Goal: Information Seeking & Learning: Learn about a topic

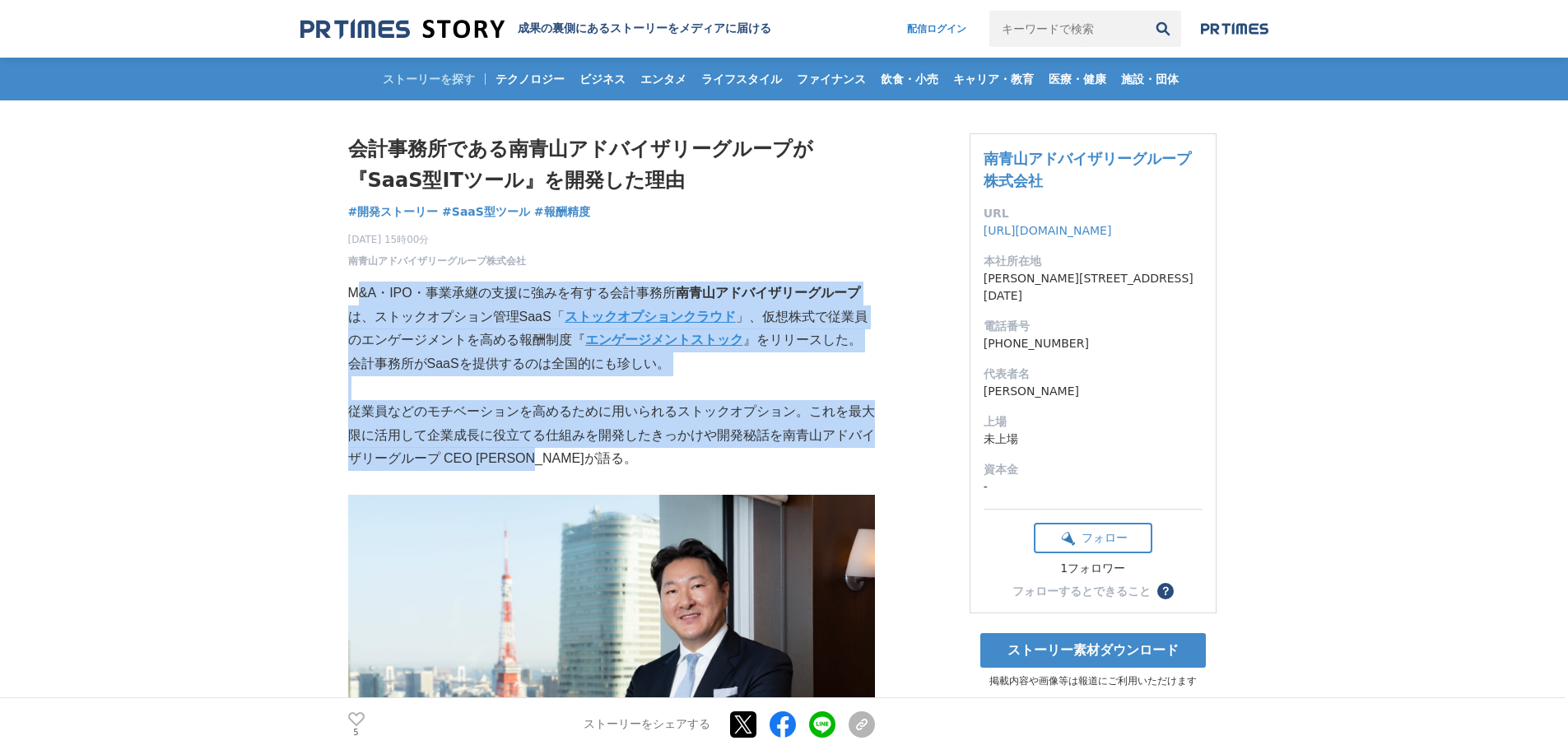
drag, startPoint x: 360, startPoint y: 279, endPoint x: 635, endPoint y: 464, distance: 331.4
click at [635, 464] on p "従業員などのモチベーションを高めるために用いられるストックオプション。これを最大限に活用して企業成長に役立てる仕組みを開発したきっかけや開発秘話を南青山アドバ…" at bounding box center [611, 435] width 527 height 71
drag, startPoint x: 635, startPoint y: 464, endPoint x: 350, endPoint y: 287, distance: 335.5
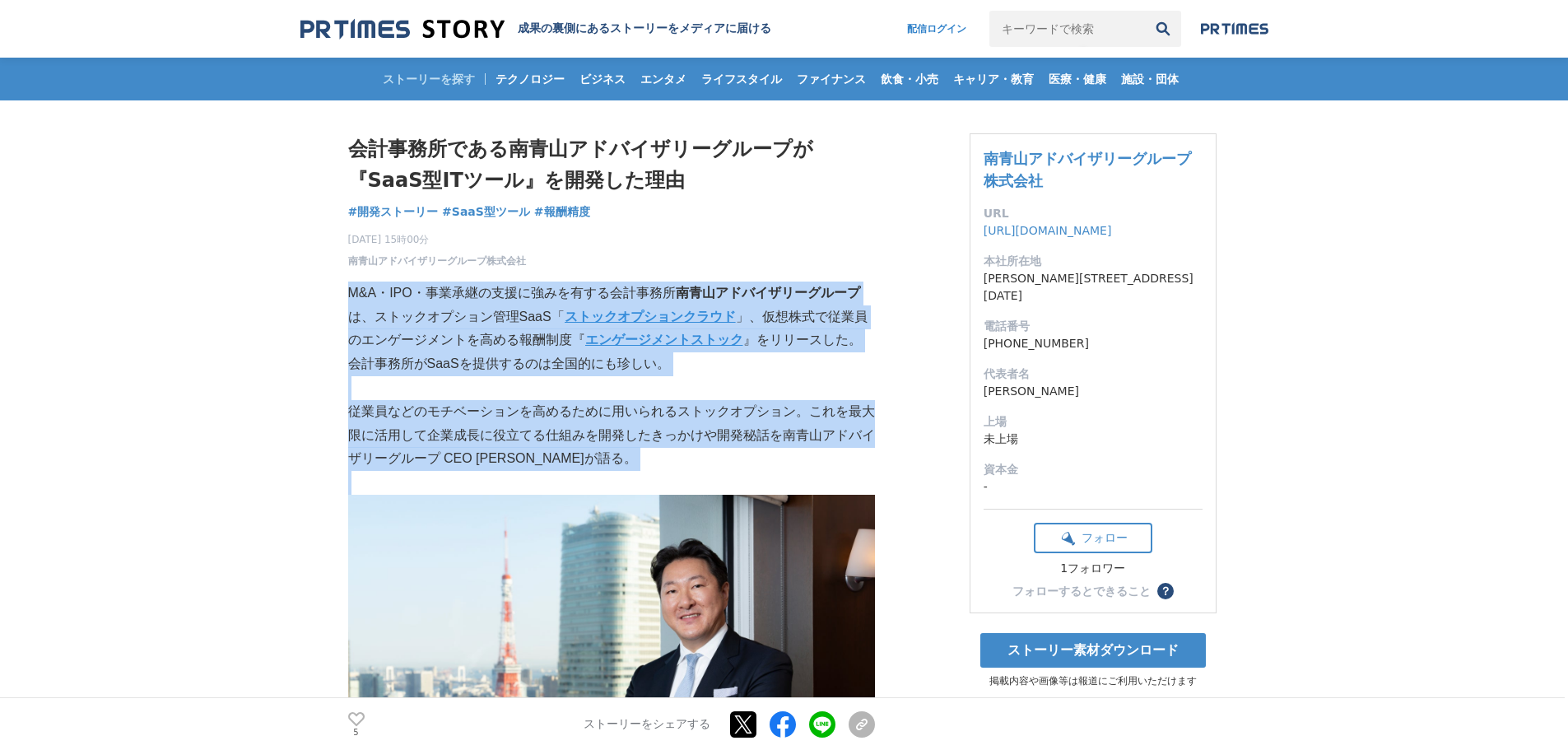
click at [350, 287] on p "M&A・IPO・事業承継の支援に強みを有する会計事務所 南青山アドバイザリーグループ は、ストックオプション管理SaaS「 ストックオプションクラウド 」、仮…" at bounding box center [611, 317] width 527 height 71
drag, startPoint x: 350, startPoint y: 287, endPoint x: 605, endPoint y: 456, distance: 305.9
click at [605, 456] on p "従業員などのモチベーションを高めるために用いられるストックオプション。これを最大限に活用して企業成長に役立てる仕組みを開発したきっかけや開発秘話を南青山アドバ…" at bounding box center [611, 435] width 527 height 71
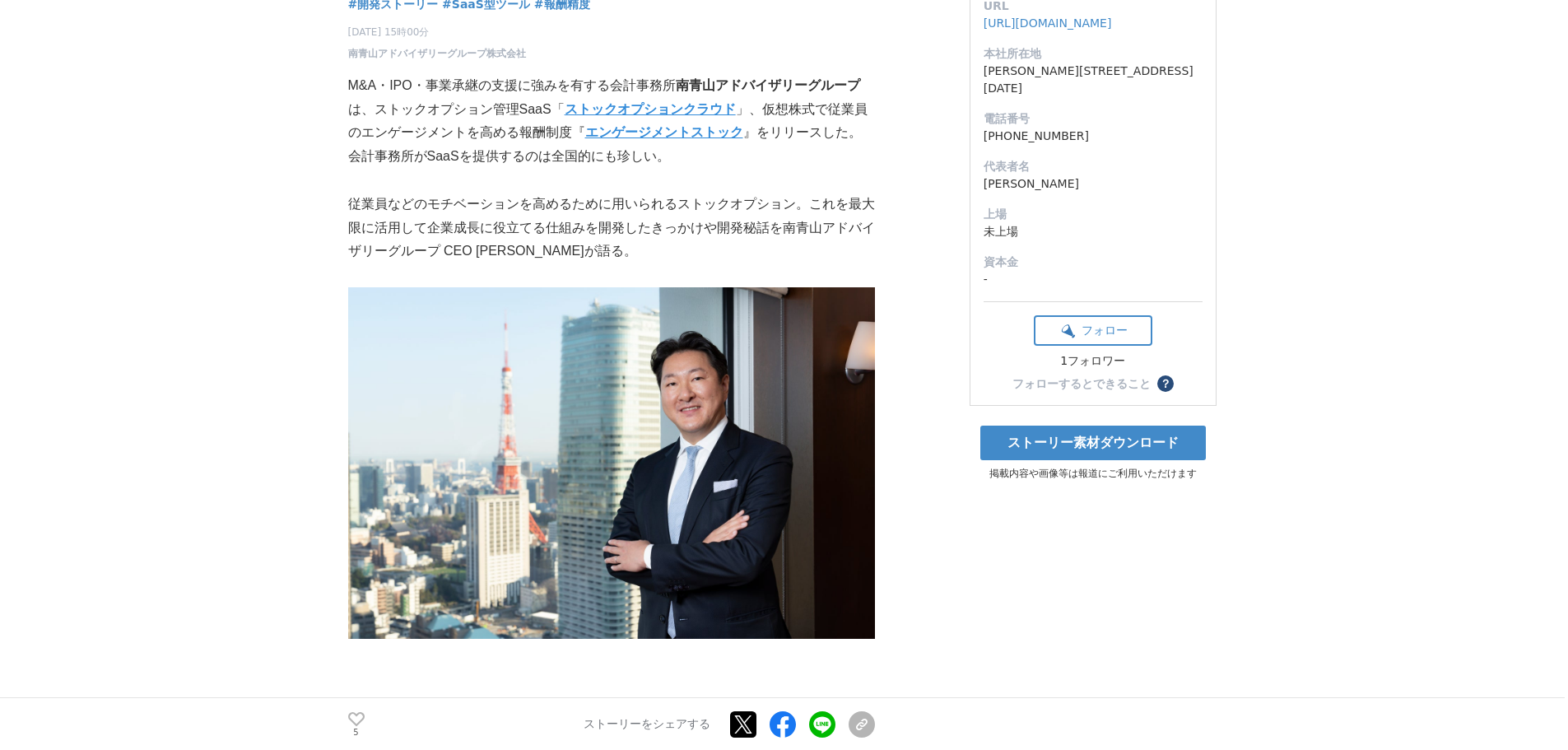
scroll to position [658, 0]
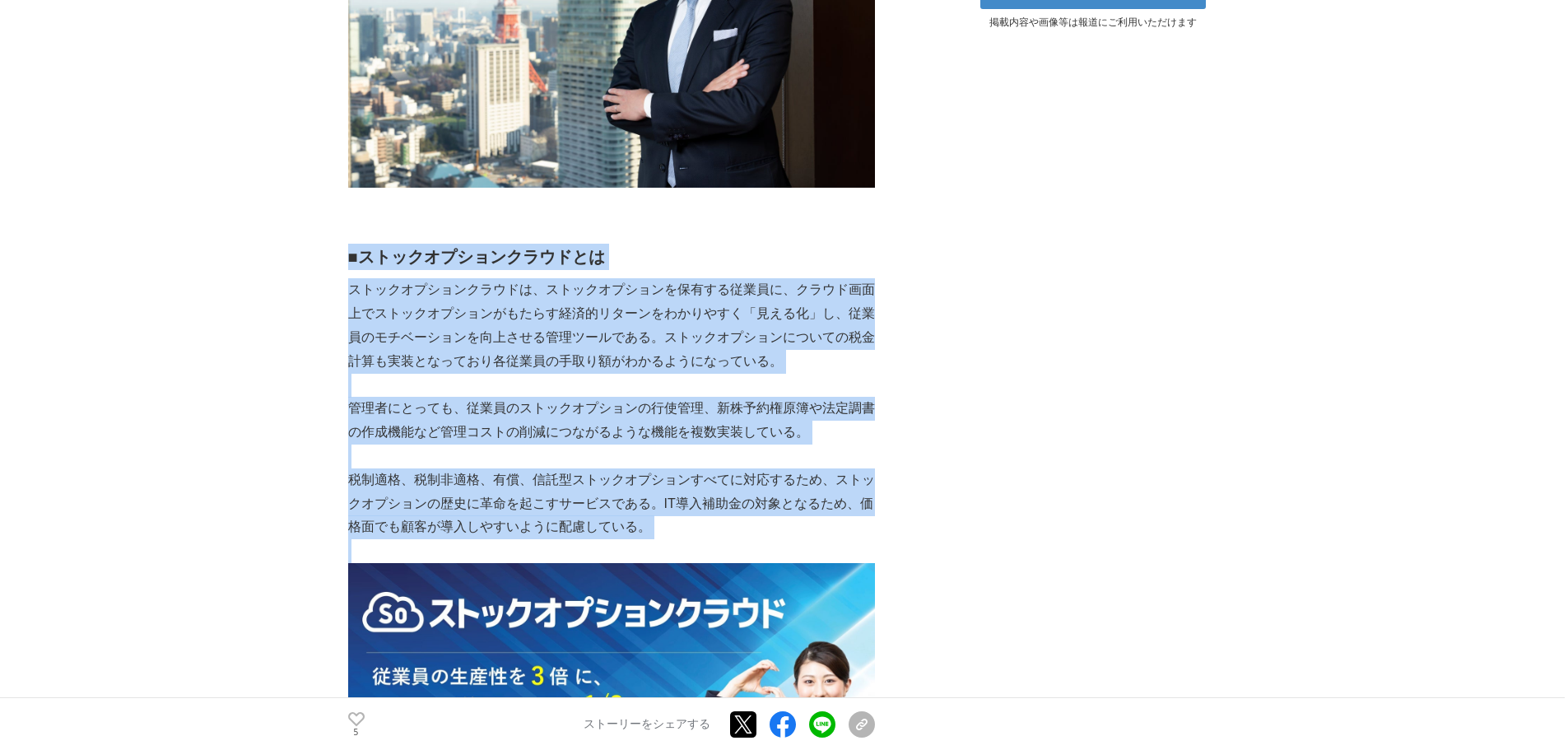
drag, startPoint x: 353, startPoint y: 264, endPoint x: 758, endPoint y: 541, distance: 490.7
click at [758, 541] on p at bounding box center [611, 551] width 527 height 24
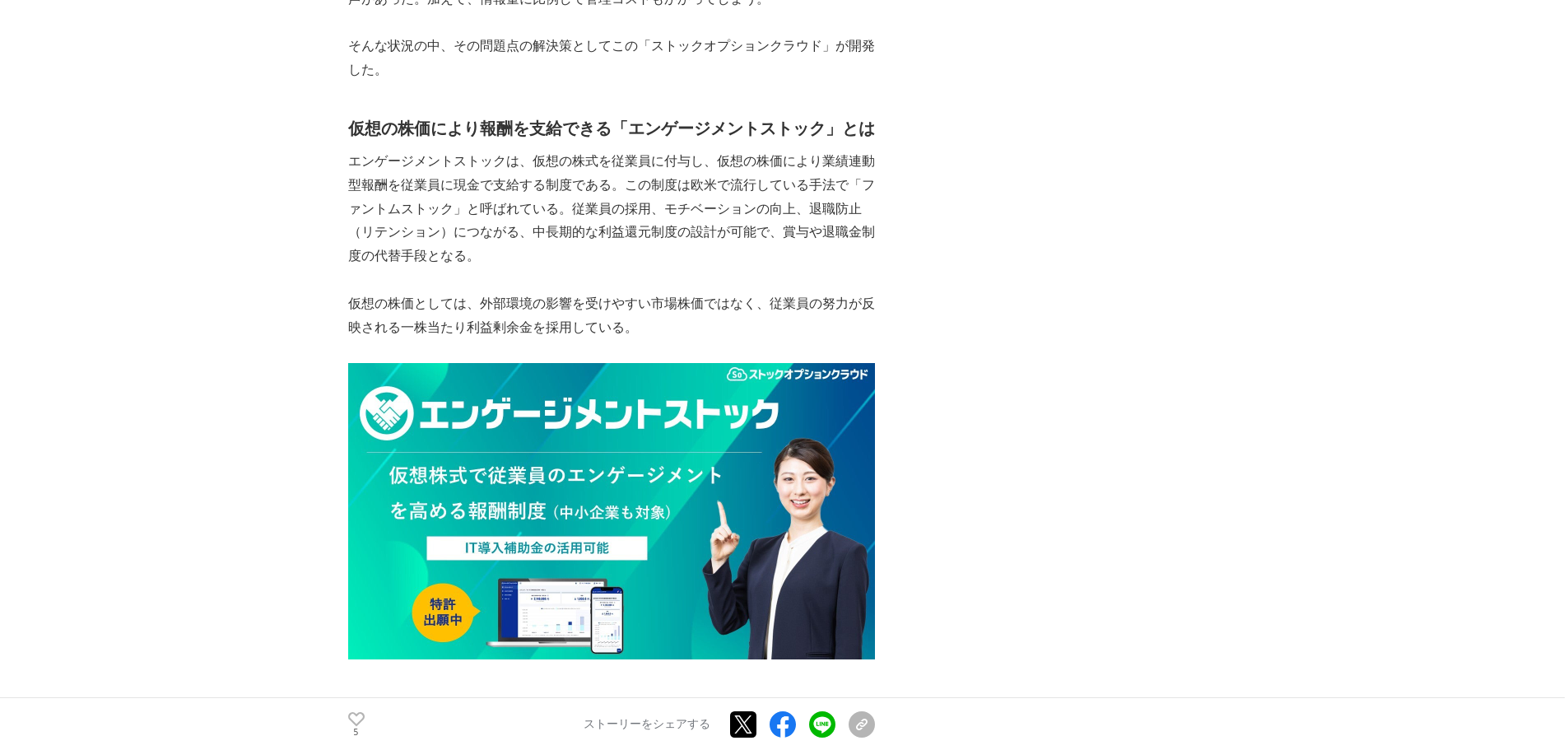
scroll to position [2058, 0]
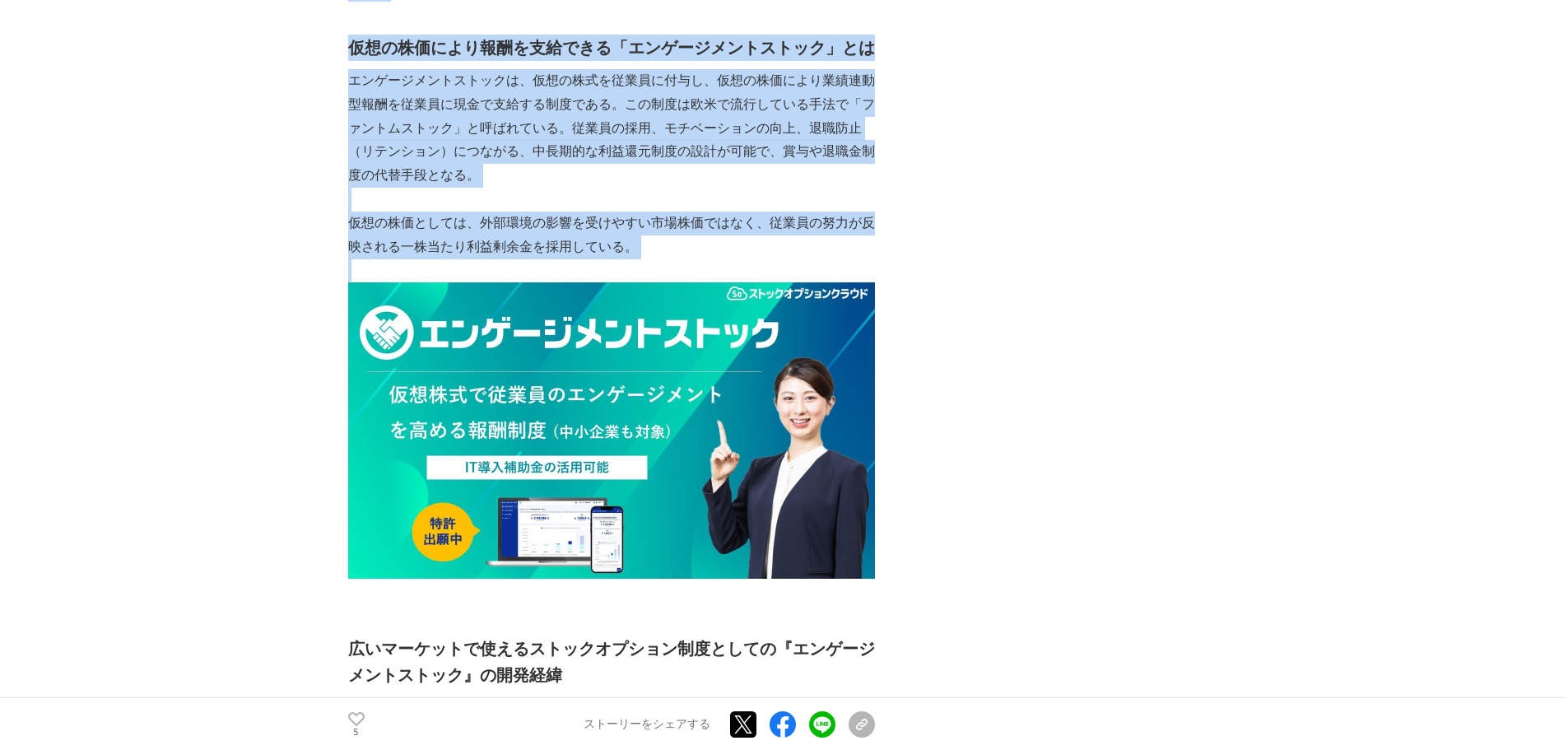
drag, startPoint x: 331, startPoint y: 43, endPoint x: 722, endPoint y: 264, distance: 449.1
click at [722, 264] on p at bounding box center [611, 270] width 527 height 24
drag, startPoint x: 722, startPoint y: 248, endPoint x: 331, endPoint y: 27, distance: 449.1
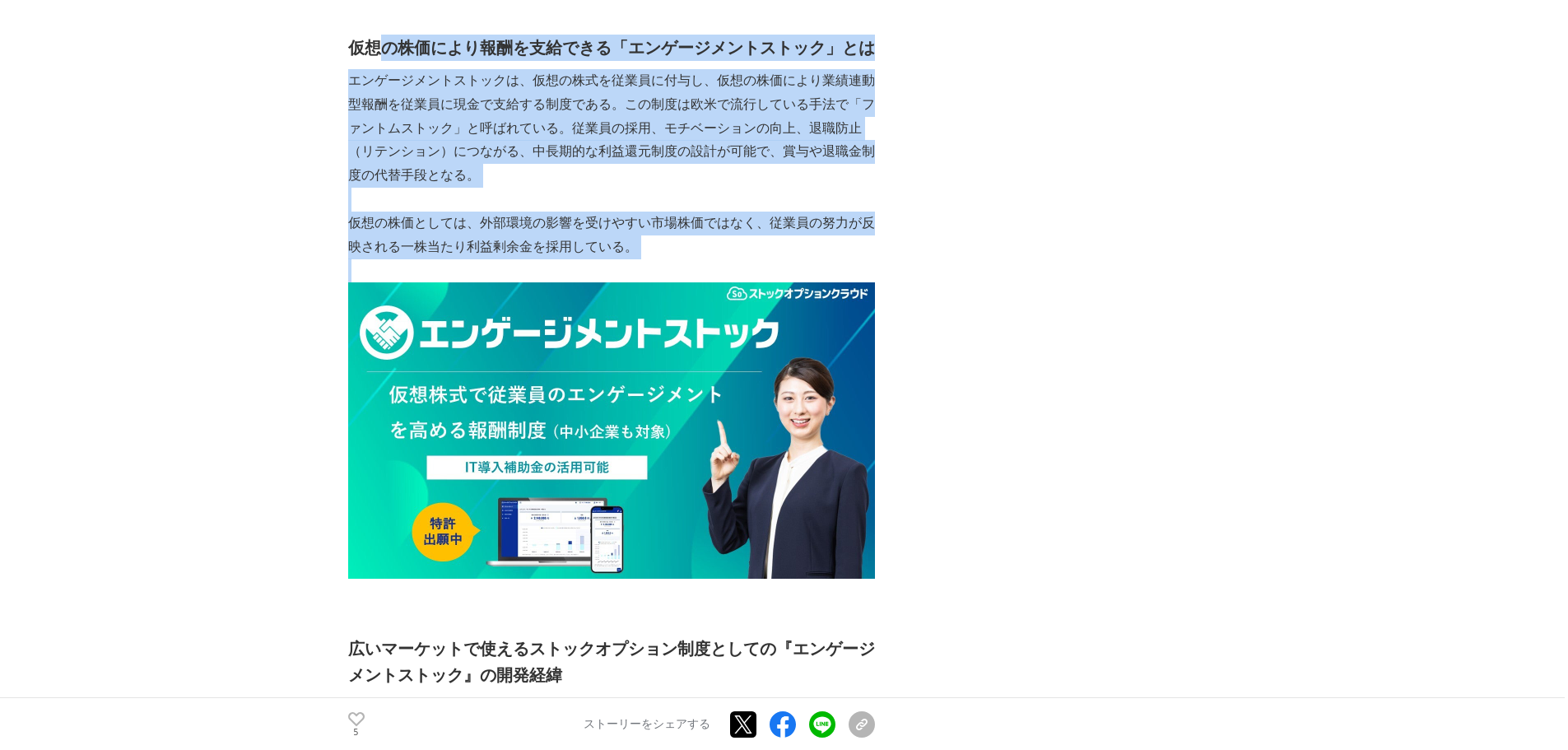
drag, startPoint x: 383, startPoint y: 45, endPoint x: 720, endPoint y: 259, distance: 399.2
click at [720, 259] on div "M&A・IPO・事業承継の支援に強みを有する会計事務所 南青山アドバイザリーグループ は、ストックオプション管理SaaS「 ストックオプションクラウド 」、仮…" at bounding box center [611, 322] width 527 height 4230
click at [720, 259] on p at bounding box center [611, 270] width 527 height 24
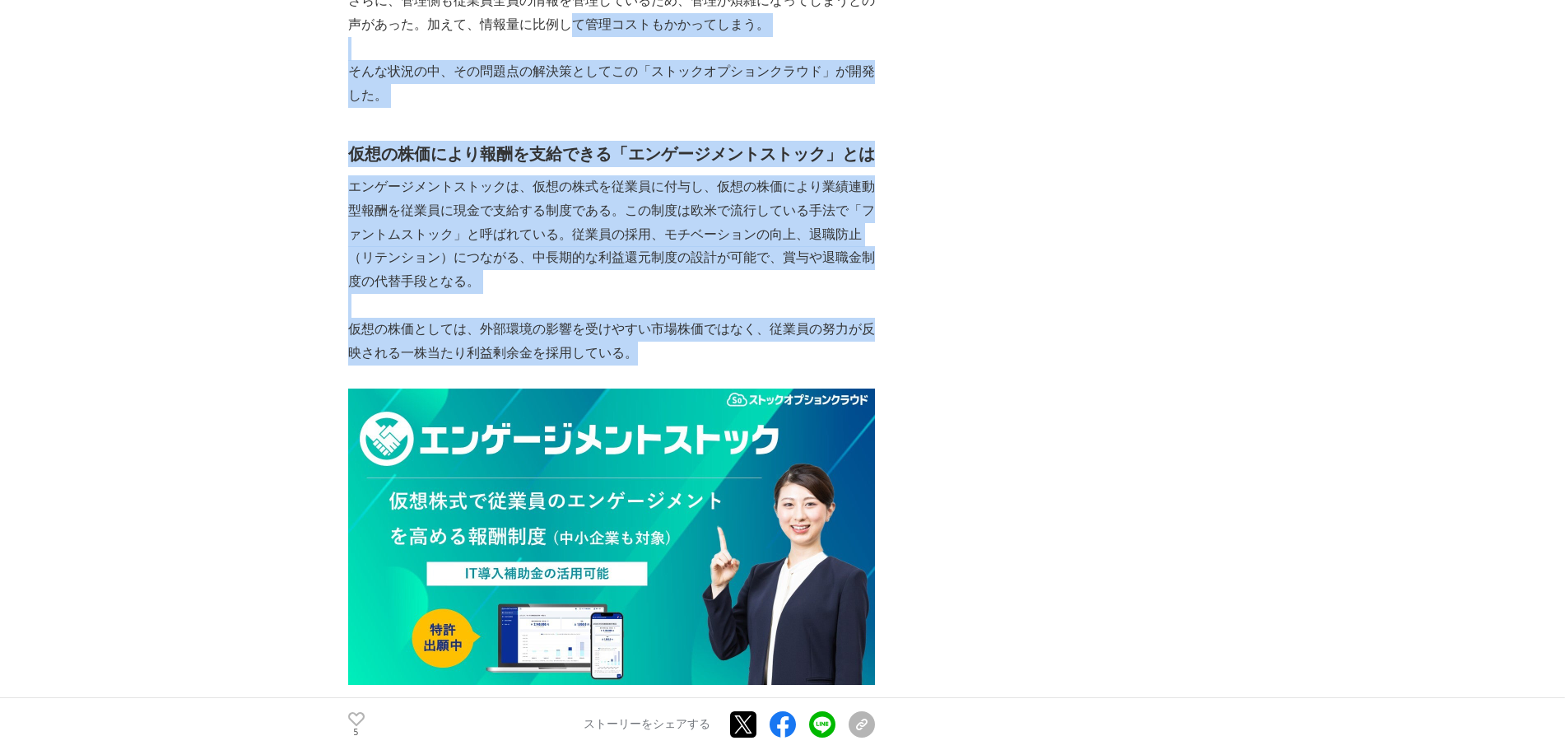
scroll to position [1942, 0]
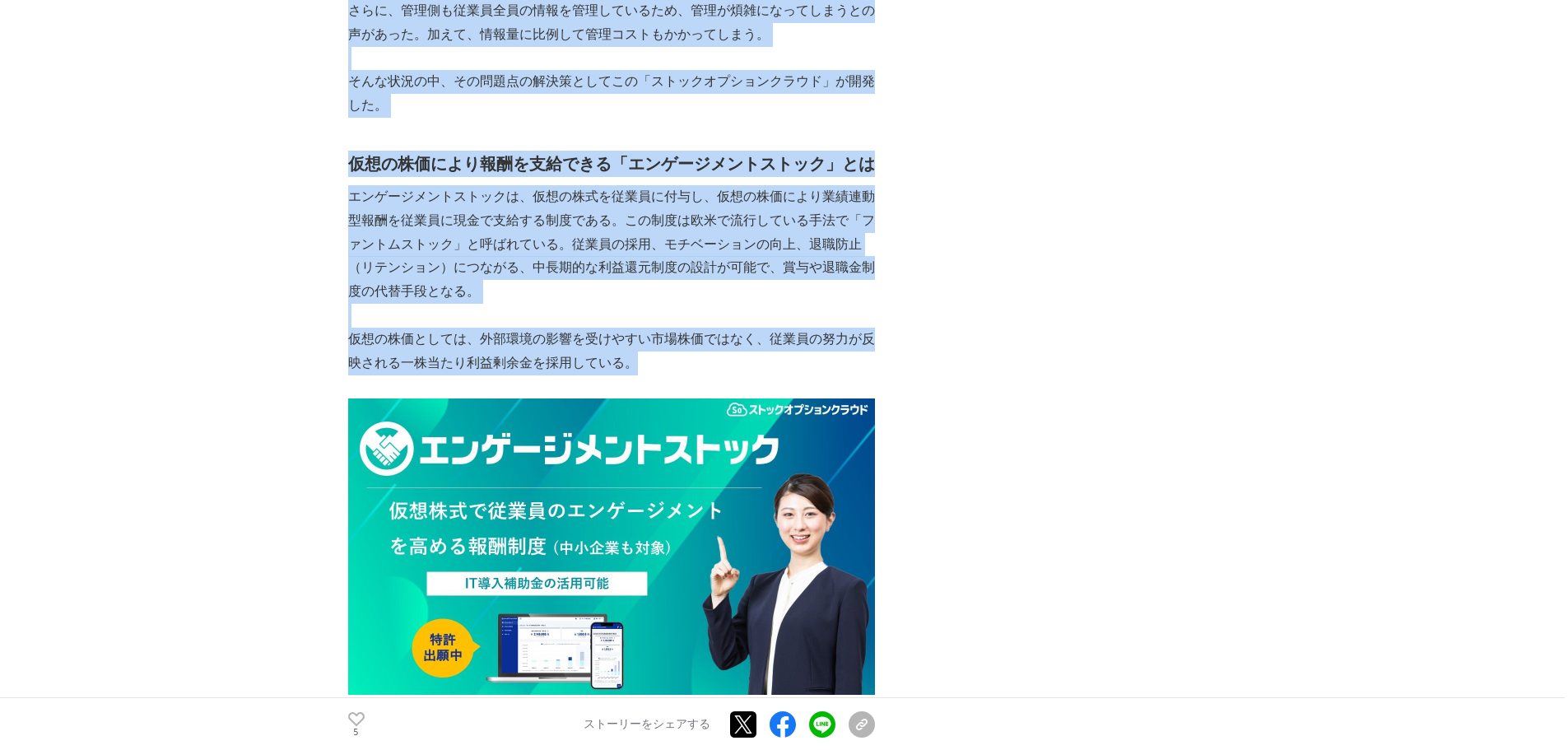
drag, startPoint x: 724, startPoint y: 255, endPoint x: 330, endPoint y: 148, distance: 408.3
click at [384, 168] on h2 "仮想の株価により報酬を支給できる「エンゲージメントストック」とは" at bounding box center [611, 163] width 527 height 26
drag, startPoint x: 323, startPoint y: 154, endPoint x: 784, endPoint y: 379, distance: 513.0
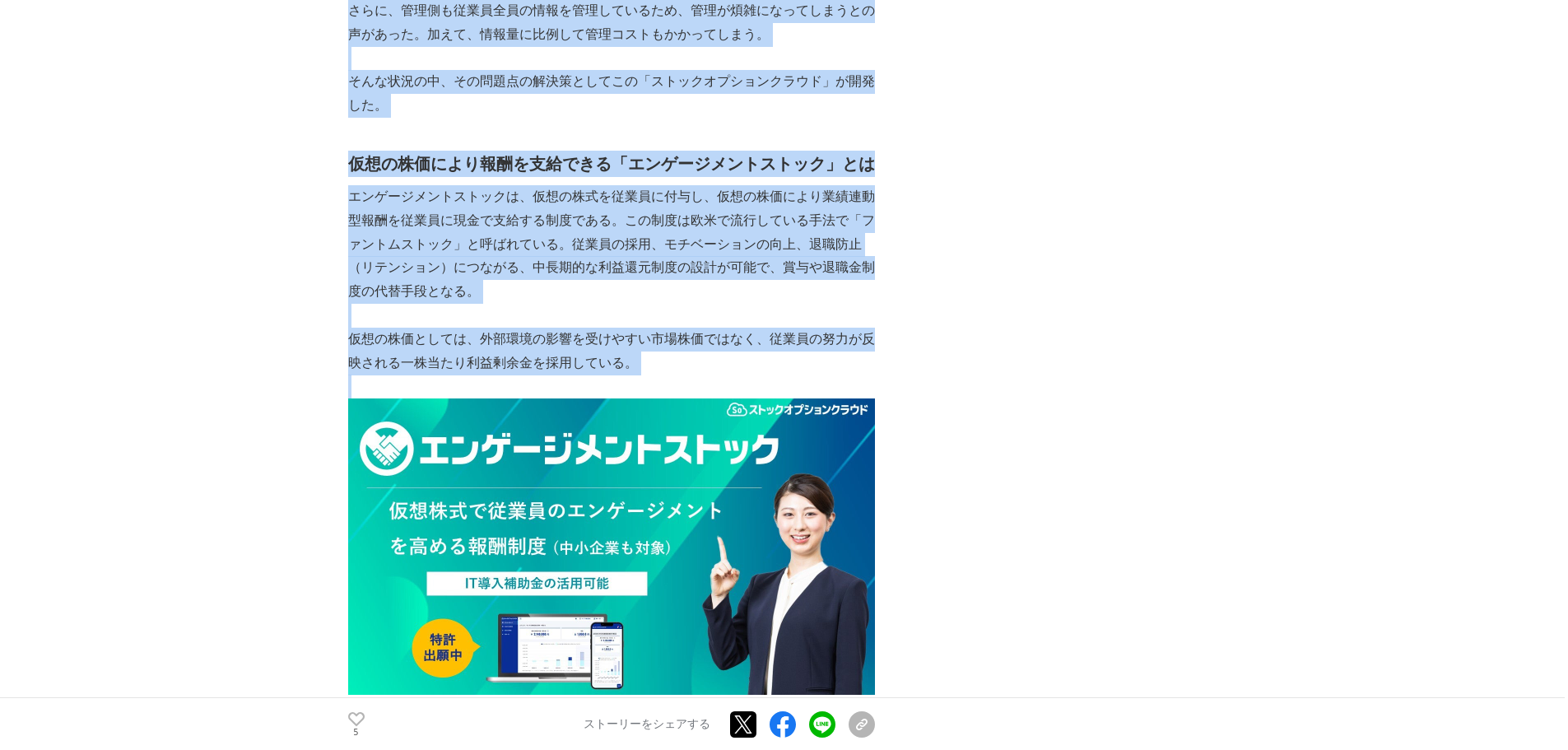
click at [784, 379] on p at bounding box center [611, 386] width 527 height 24
drag, startPoint x: 746, startPoint y: 381, endPoint x: 347, endPoint y: 150, distance: 461.0
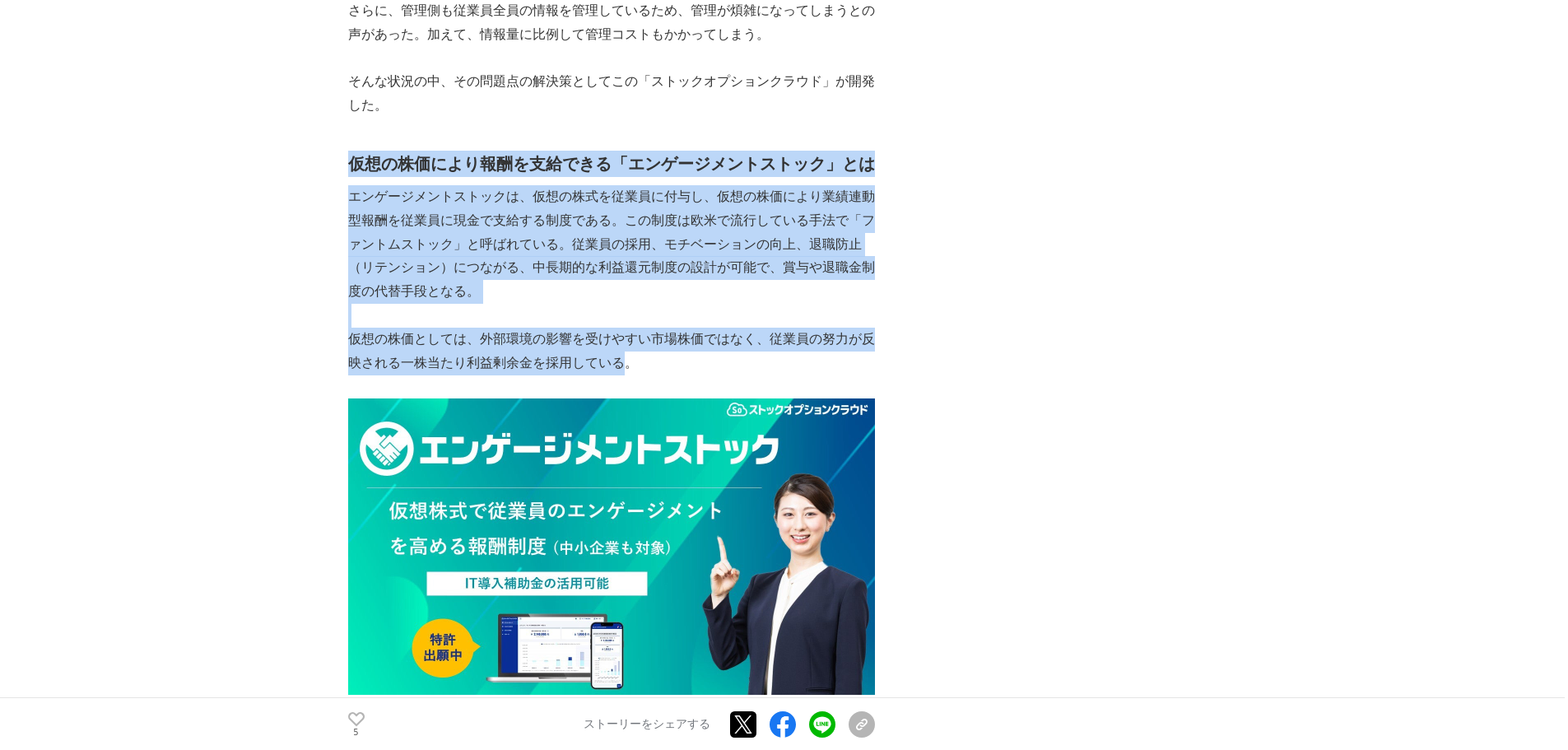
drag, startPoint x: 353, startPoint y: 162, endPoint x: 621, endPoint y: 370, distance: 339.2
click at [621, 370] on div "M&A・IPO・事業承継の支援に強みを有する会計事務所 南青山アドバイザリーグループ は、ストックオプション管理SaaS「 ストックオプションクラウド 」、仮…" at bounding box center [611, 438] width 527 height 4230
click at [621, 370] on p "仮想の株価としては、外部環境の影響を受けやすい市場株価ではなく、従業員の努力が反映される一株当たり利益剰余金を採用している。" at bounding box center [611, 351] width 527 height 48
drag, startPoint x: 621, startPoint y: 370, endPoint x: 350, endPoint y: 174, distance: 334.5
click at [350, 174] on div "M&A・IPO・事業承継の支援に強みを有する会計事務所 南青山アドバイザリーグループ は、ストックオプション管理SaaS「 ストックオプションクラウド 」、仮…" at bounding box center [611, 438] width 527 height 4230
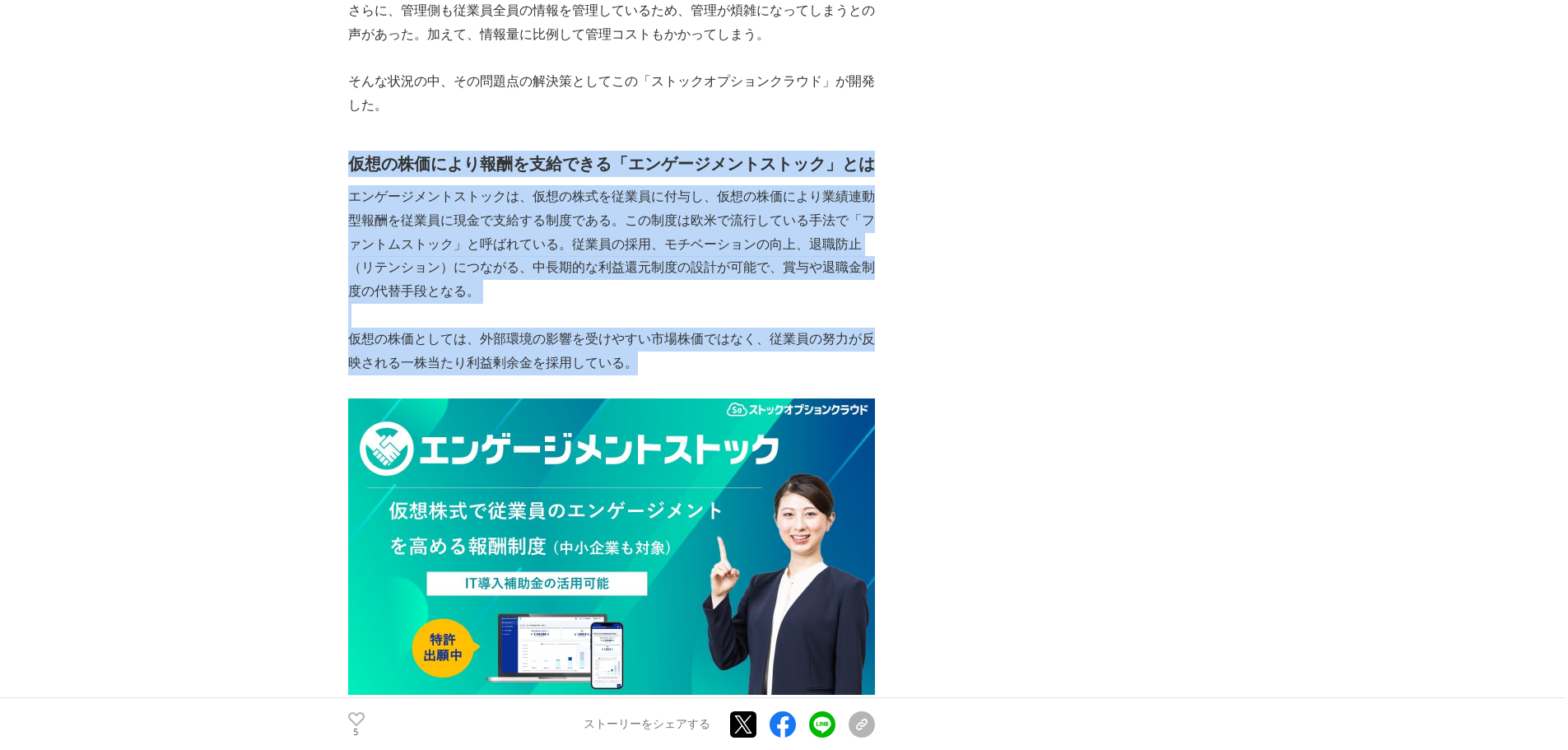
click at [350, 174] on h2 "仮想の株価により報酬を支給できる「エンゲージメントストック」とは" at bounding box center [611, 163] width 527 height 26
drag, startPoint x: 350, startPoint y: 174, endPoint x: 686, endPoint y: 361, distance: 384.5
click at [686, 361] on div "M&A・IPO・事業承継の支援に強みを有する会計事務所 南青山アドバイザリーグループ は、ストックオプション管理SaaS「 ストックオプションクラウド 」、仮…" at bounding box center [611, 438] width 527 height 4230
click at [686, 361] on p "仮想の株価としては、外部環境の影響を受けやすい市場株価ではなく、従業員の努力が反映される一株当たり利益剰余金を採用している。" at bounding box center [611, 351] width 527 height 48
drag, startPoint x: 686, startPoint y: 361, endPoint x: 361, endPoint y: 156, distance: 384.3
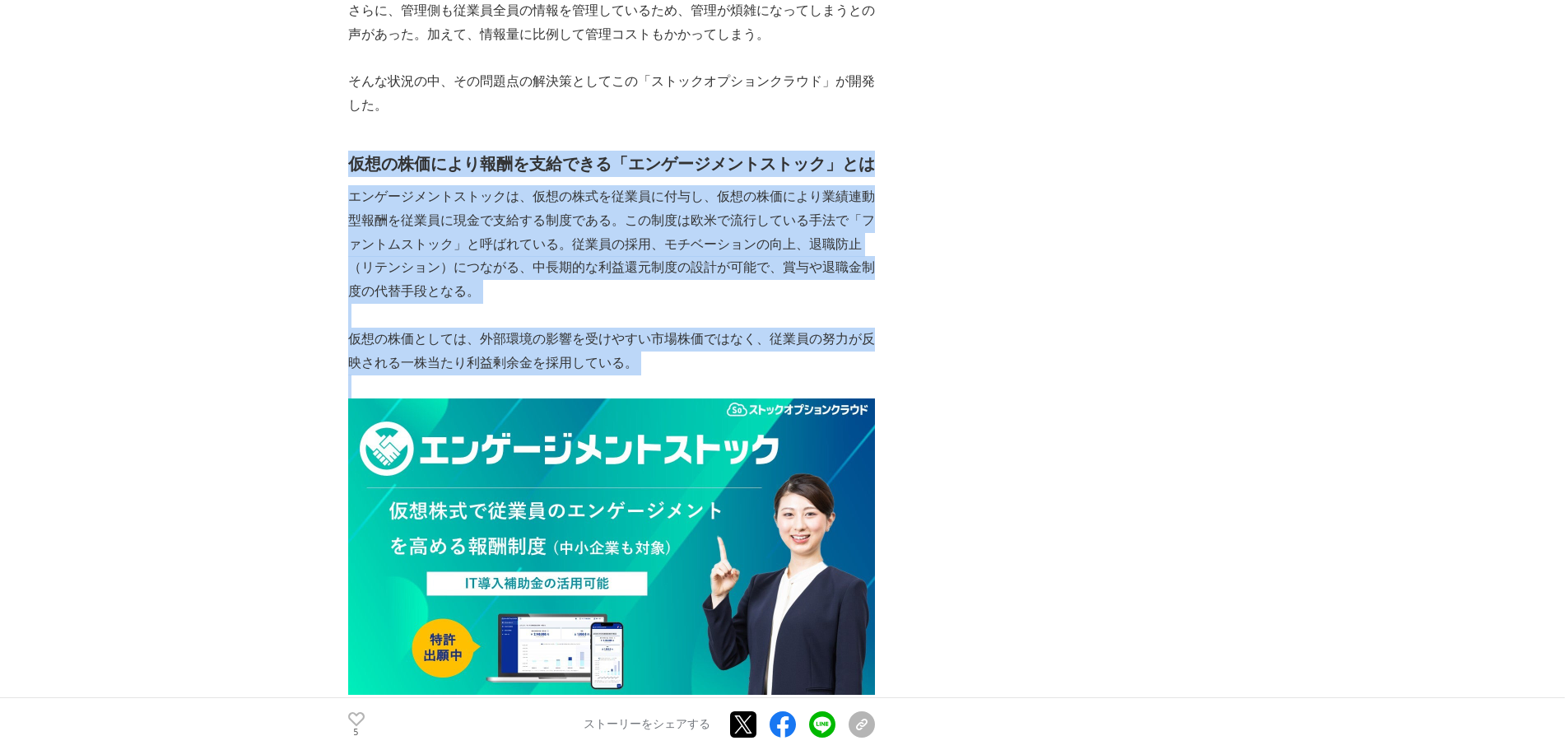
click at [361, 156] on div "M&A・IPO・事業承継の支援に強みを有する会計事務所 南青山アドバイザリーグループ は、ストックオプション管理SaaS「 ストックオプションクラウド 」、仮…" at bounding box center [611, 438] width 527 height 4230
click at [361, 156] on h2 "仮想の株価により報酬を支給できる「エンゲージメントストック」とは" at bounding box center [611, 163] width 527 height 26
drag, startPoint x: 361, startPoint y: 156, endPoint x: 671, endPoint y: 365, distance: 373.9
click at [671, 365] on div "M&A・IPO・事業承継の支援に強みを有する会計事務所 南青山アドバイザリーグループ は、ストックオプション管理SaaS「 ストックオプションクラウド 」、仮…" at bounding box center [611, 438] width 527 height 4230
click at [671, 365] on p "仮想の株価としては、外部環境の影響を受けやすい市場株価ではなく、従業員の努力が反映される一株当たり利益剰余金を採用している。" at bounding box center [611, 351] width 527 height 48
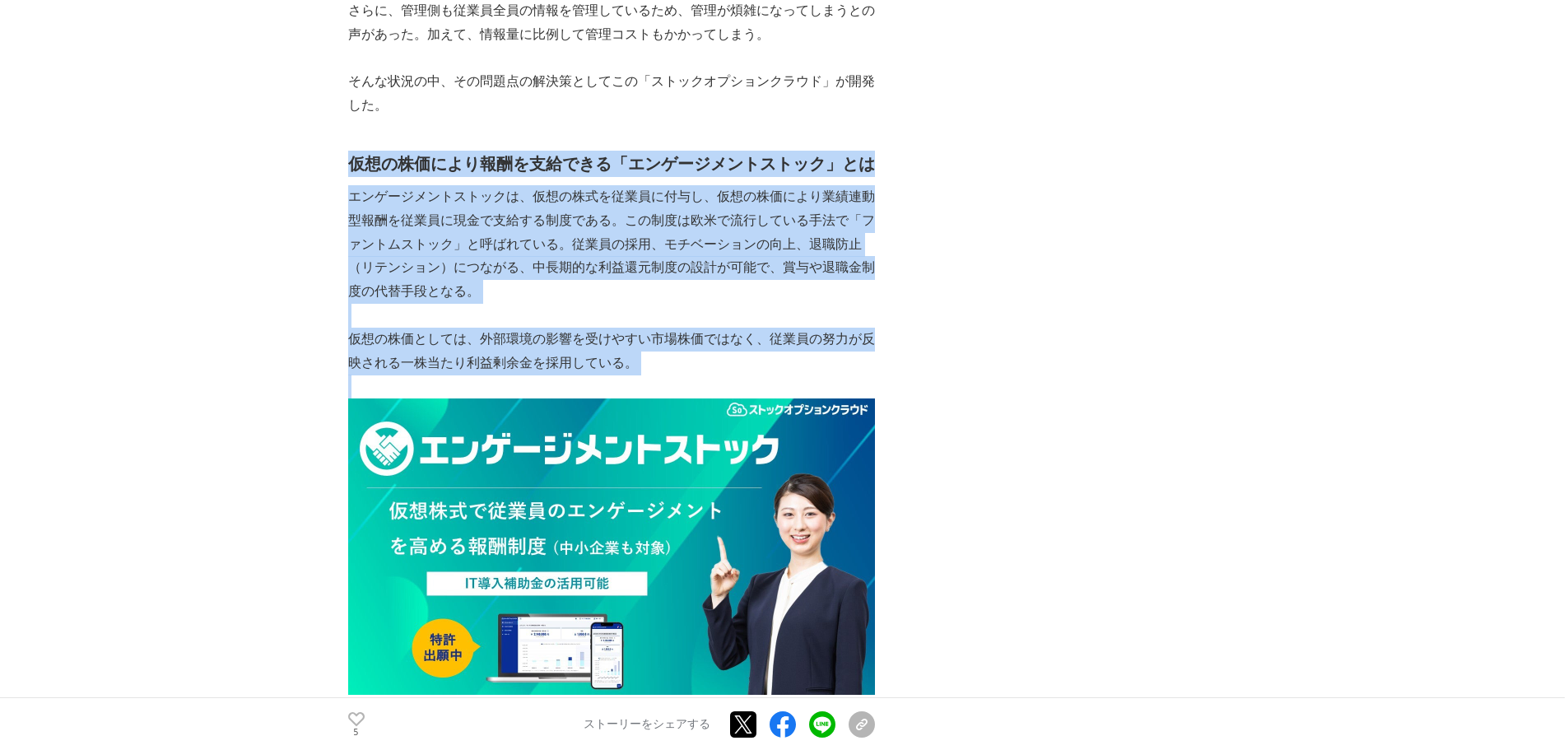
drag, startPoint x: 671, startPoint y: 365, endPoint x: 361, endPoint y: 156, distance: 373.9
click at [361, 156] on div "M&A・IPO・事業承継の支援に強みを有する会計事務所 南青山アドバイザリーグループ は、ストックオプション管理SaaS「 ストックオプションクラウド 」、仮…" at bounding box center [611, 438] width 527 height 4230
click at [361, 156] on h2 "仮想の株価により報酬を支給できる「エンゲージメントストック」とは" at bounding box center [611, 163] width 527 height 26
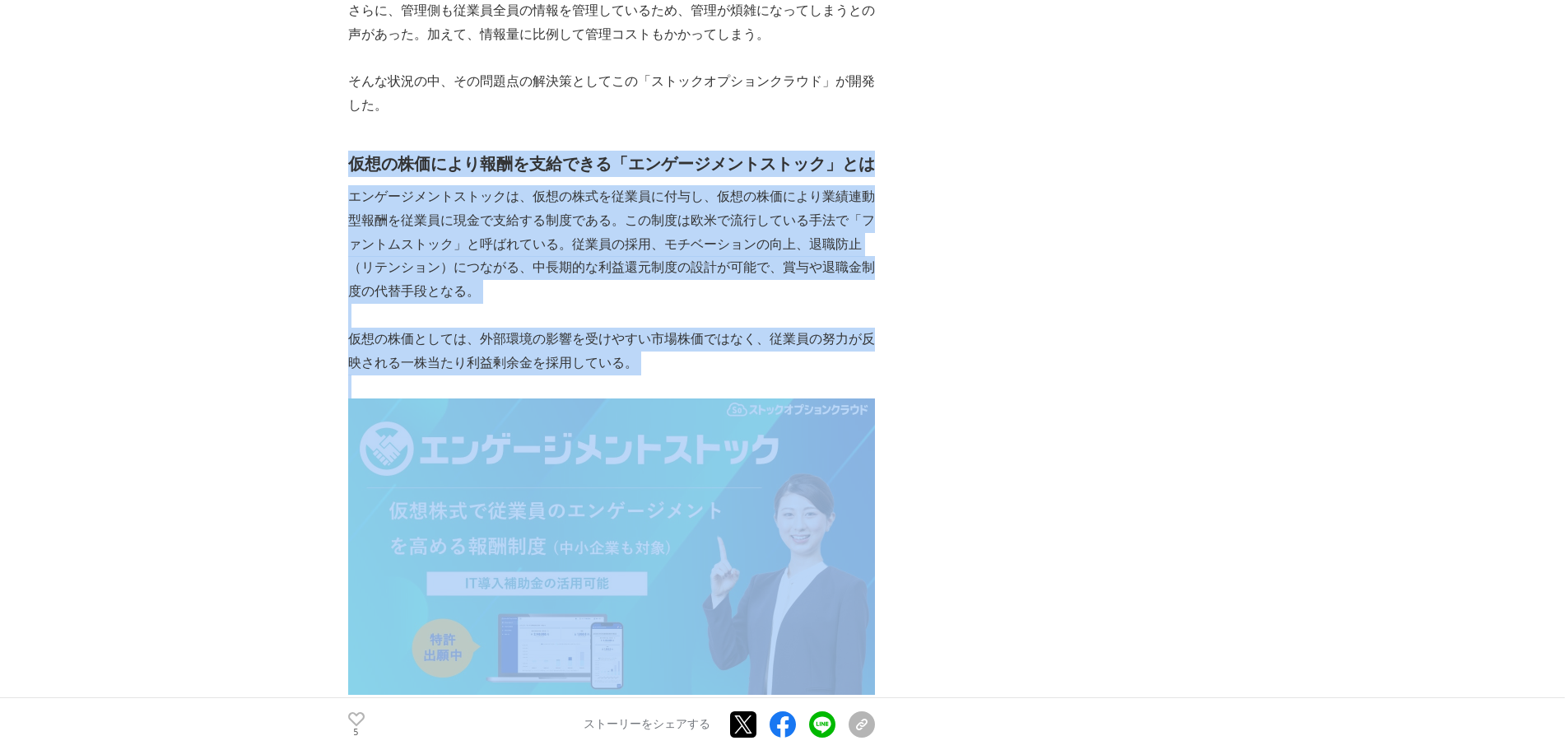
drag, startPoint x: 361, startPoint y: 156, endPoint x: 671, endPoint y: 394, distance: 390.8
click at [671, 394] on div "M&A・IPO・事業承継の支援に強みを有する会計事務所 南青山アドバイザリーグループ は、ストックオプション管理SaaS「 ストックオプションクラウド 」、仮…" at bounding box center [611, 438] width 527 height 4230
click at [671, 394] on p at bounding box center [611, 386] width 527 height 24
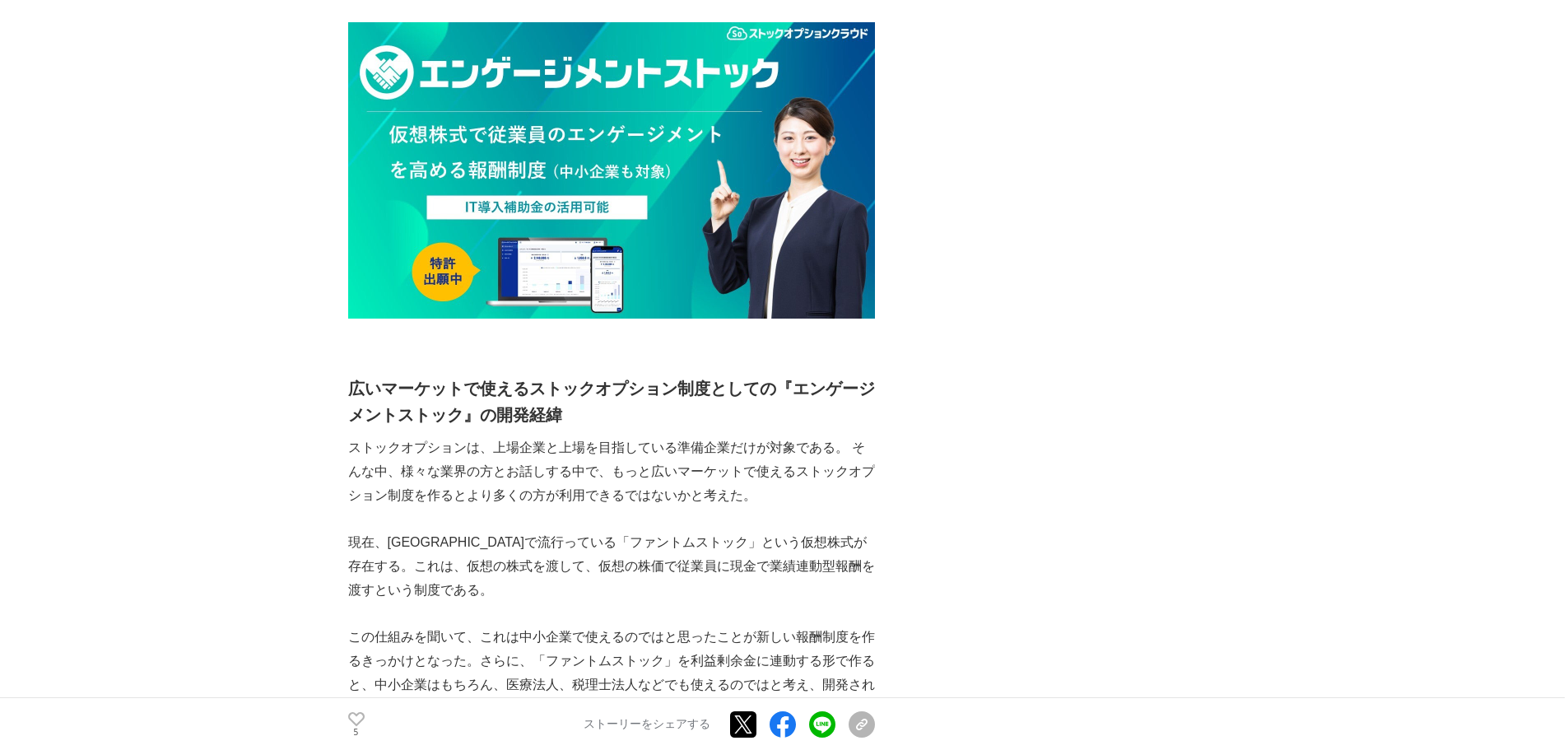
scroll to position [2354, 0]
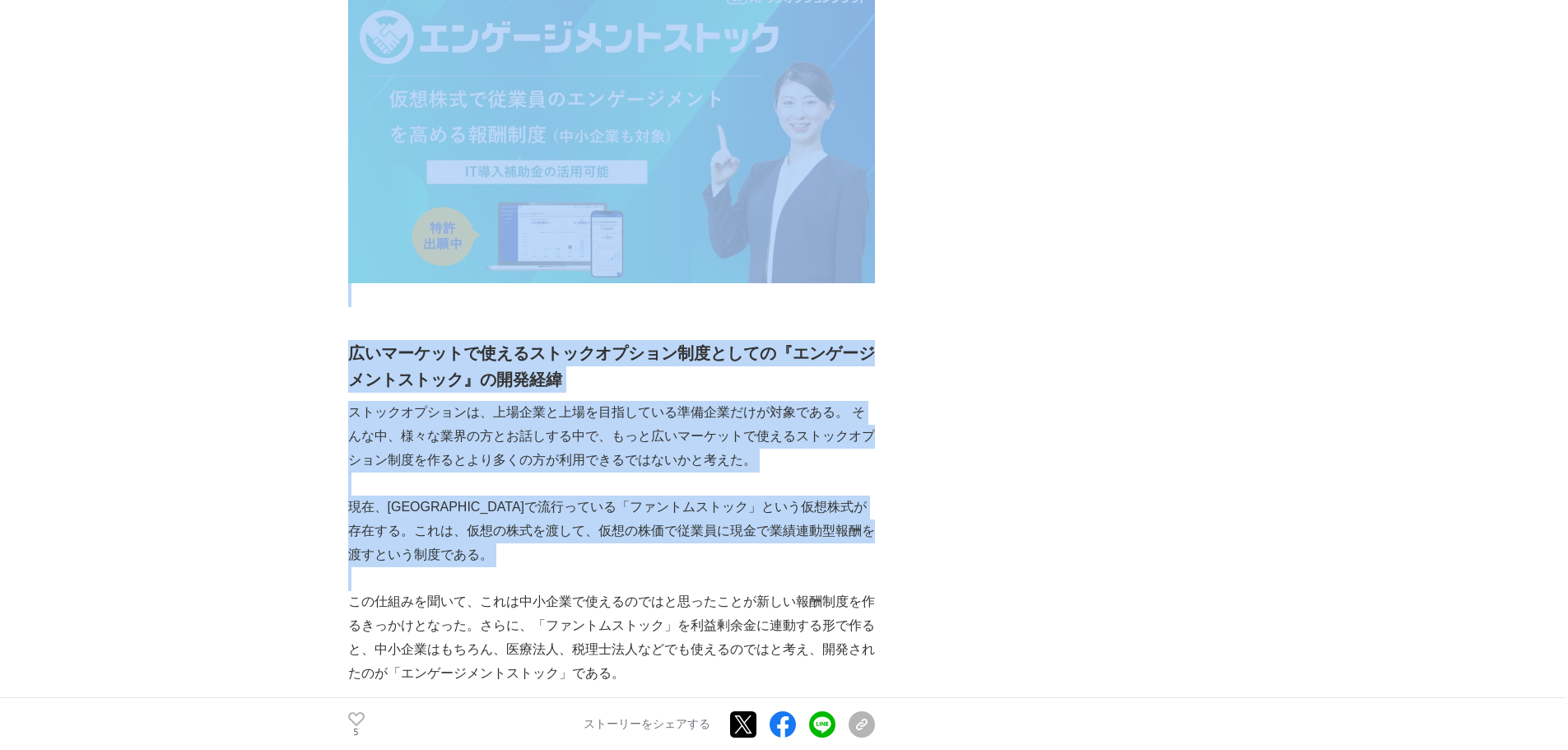
drag, startPoint x: 631, startPoint y: 567, endPoint x: 335, endPoint y: 331, distance: 378.6
click at [366, 351] on h2 "広いマーケットで使えるストックオプション制度としての『エンゲージメントストック』の開発経緯" at bounding box center [611, 366] width 527 height 53
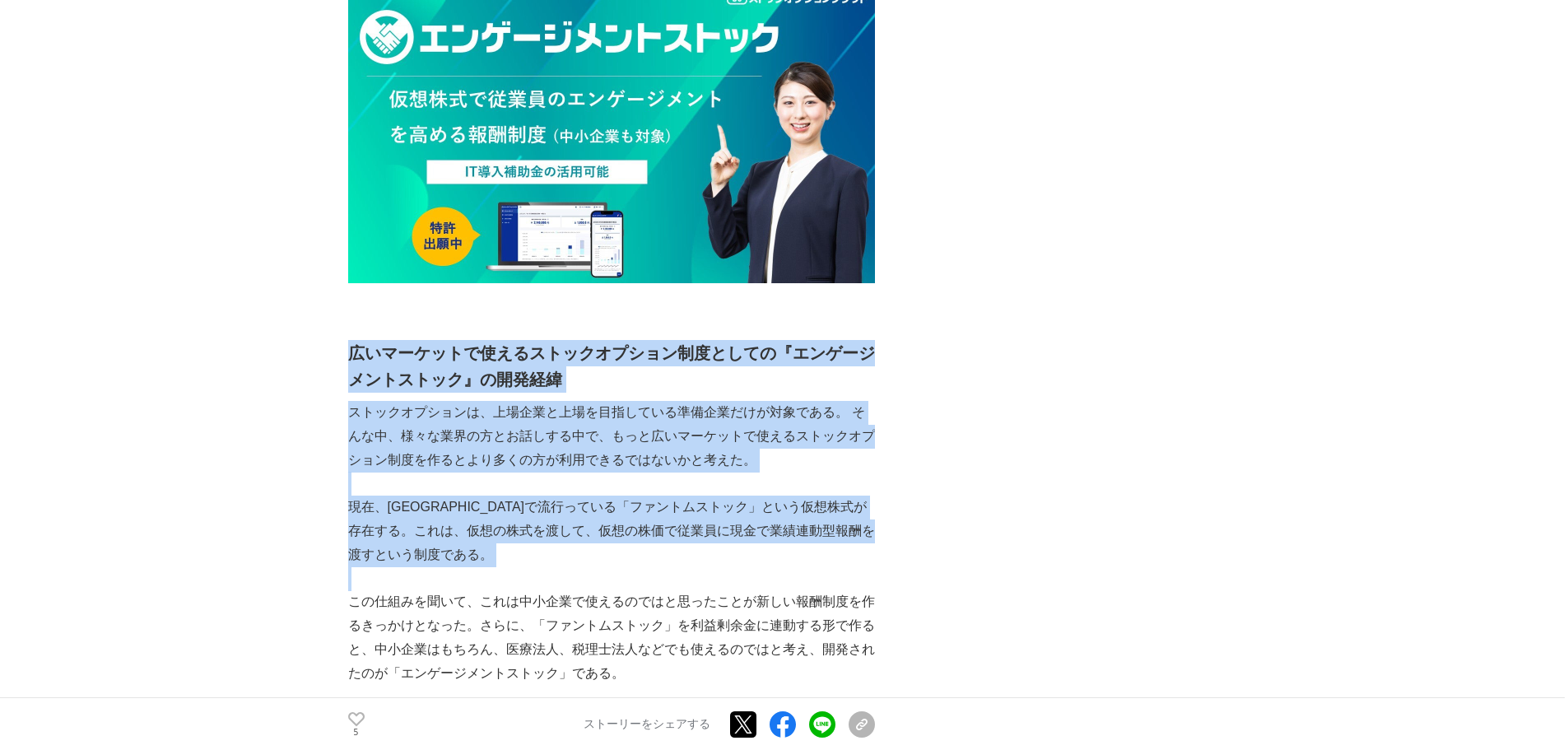
drag, startPoint x: 366, startPoint y: 351, endPoint x: 516, endPoint y: 565, distance: 261.3
click at [516, 565] on div "M&A・IPO・事業承継の支援に強みを有する会計事務所 南青山アドバイザリーグループ は、ストックオプション管理SaaS「 ストックオプションクラウド 」、仮…" at bounding box center [611, 26] width 527 height 4230
click at [516, 565] on p "現在、[GEOGRAPHIC_DATA]で流行っている「ファントムストック」という仮想株式が存在する。これは、仮想の株式を渡して、仮想の株価で従業員に現金で業…" at bounding box center [611, 530] width 527 height 71
drag, startPoint x: 516, startPoint y: 565, endPoint x: 366, endPoint y: 335, distance: 274.6
click at [366, 335] on div "M&A・IPO・事業承継の支援に強みを有する会計事務所 南青山アドバイザリーグループ は、ストックオプション管理SaaS「 ストックオプションクラウド 」、仮…" at bounding box center [611, 26] width 527 height 4230
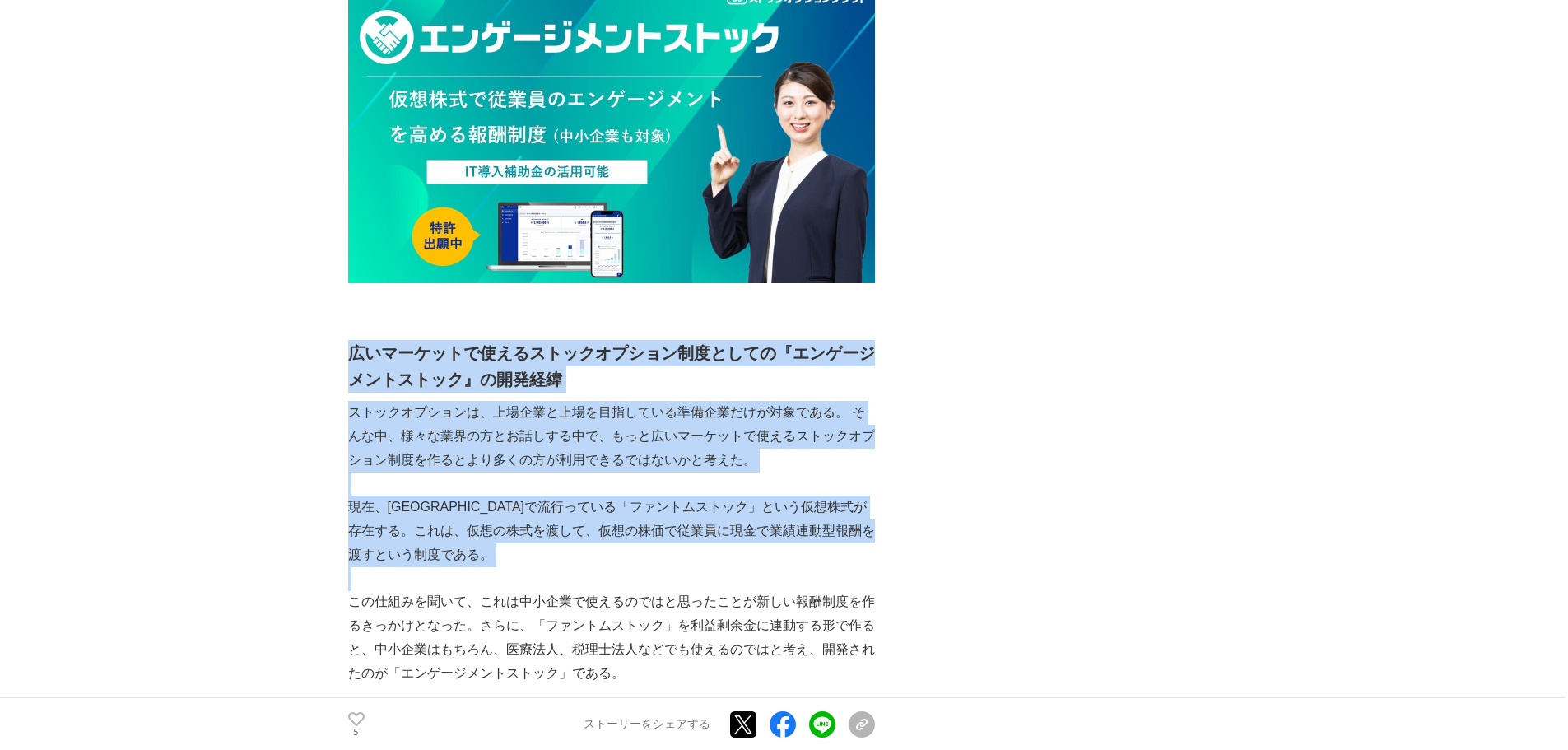
click at [366, 335] on div "M&A・IPO・事業承継の支援に強みを有する会計事務所 南青山アドバイザリーグループ は、ストックオプション管理SaaS「 ストックオプションクラウド 」、仮…" at bounding box center [611, 26] width 527 height 4230
drag, startPoint x: 366, startPoint y: 335, endPoint x: 470, endPoint y: 567, distance: 254.2
click at [470, 567] on div "M&A・IPO・事業承継の支援に強みを有する会計事務所 南青山アドバイザリーグループ は、ストックオプション管理SaaS「 ストックオプションクラウド 」、仮…" at bounding box center [611, 26] width 527 height 4230
click at [470, 567] on p at bounding box center [611, 579] width 527 height 24
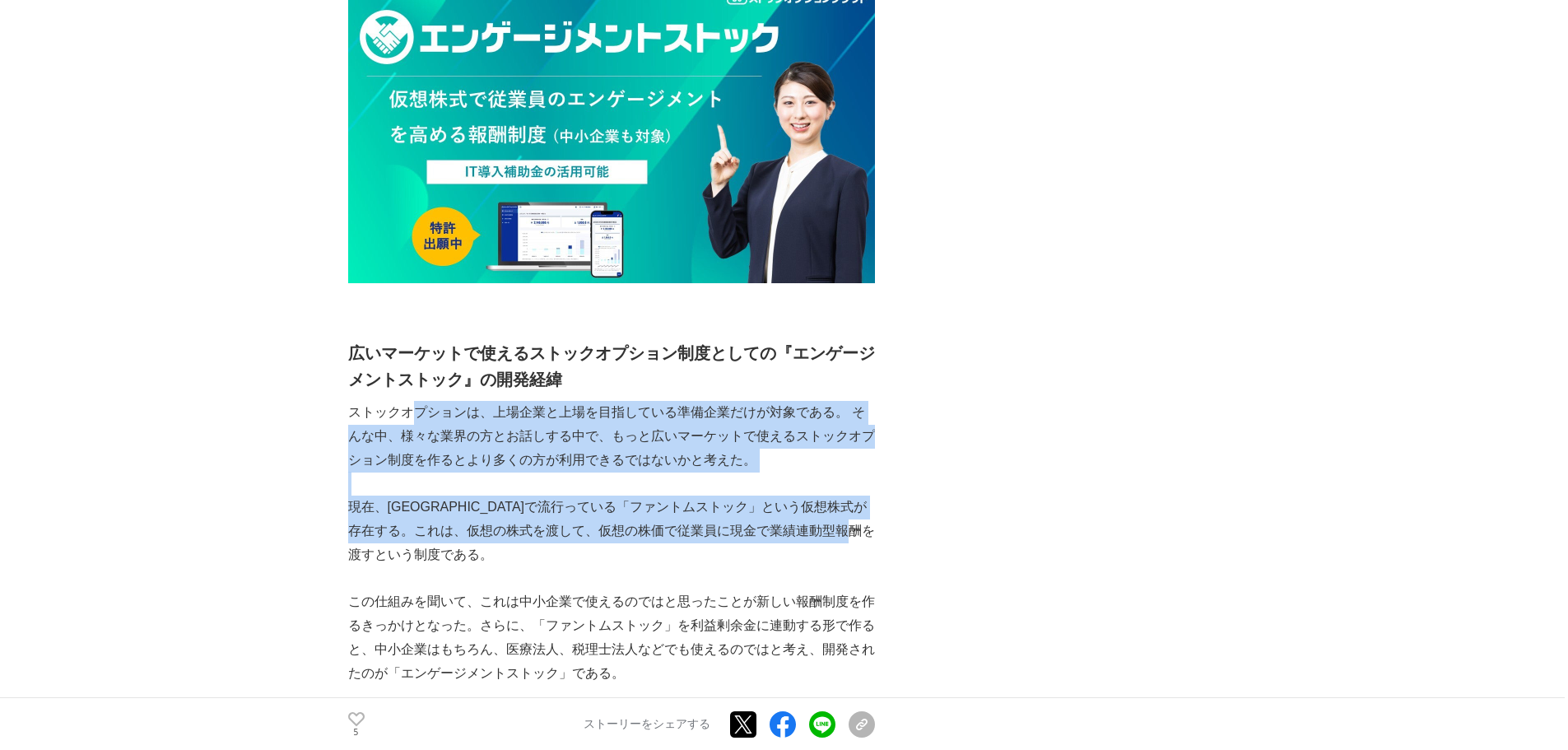
drag, startPoint x: 465, startPoint y: 554, endPoint x: 409, endPoint y: 416, distance: 148.9
click at [409, 416] on div "M&A・IPO・事業承継の支援に強みを有する会計事務所 南青山アドバイザリーグループ は、ストックオプション管理SaaS「 ストックオプションクラウド 」、仮…" at bounding box center [611, 26] width 527 height 4230
click at [409, 414] on p "ストックオプションは、上場企業と上場を目指している準備企業だけが対象である。 そんな中、様々な業界の方とお話しする中で、もっと広いマーケットで使えるストックオ…" at bounding box center [611, 436] width 527 height 71
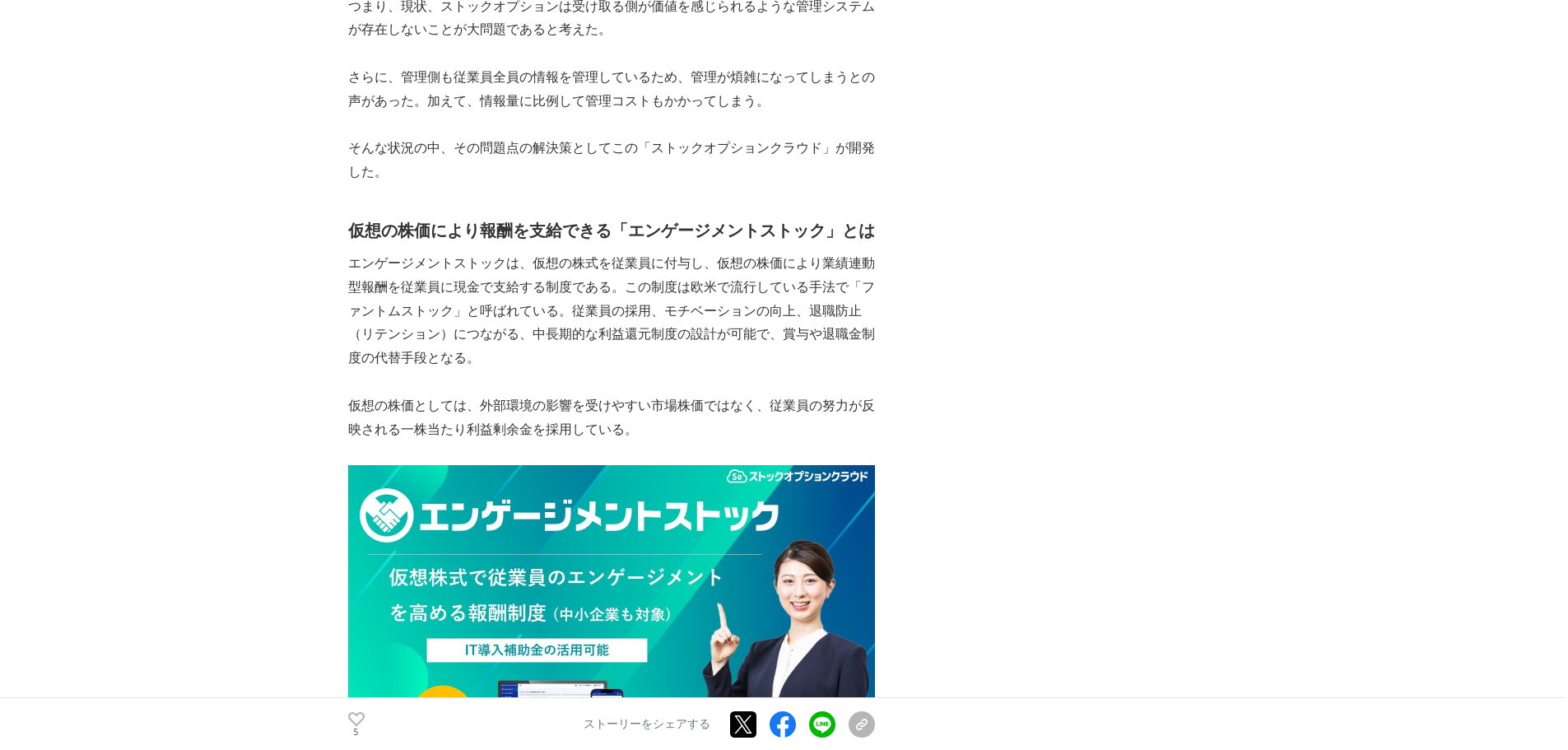
scroll to position [1859, 0]
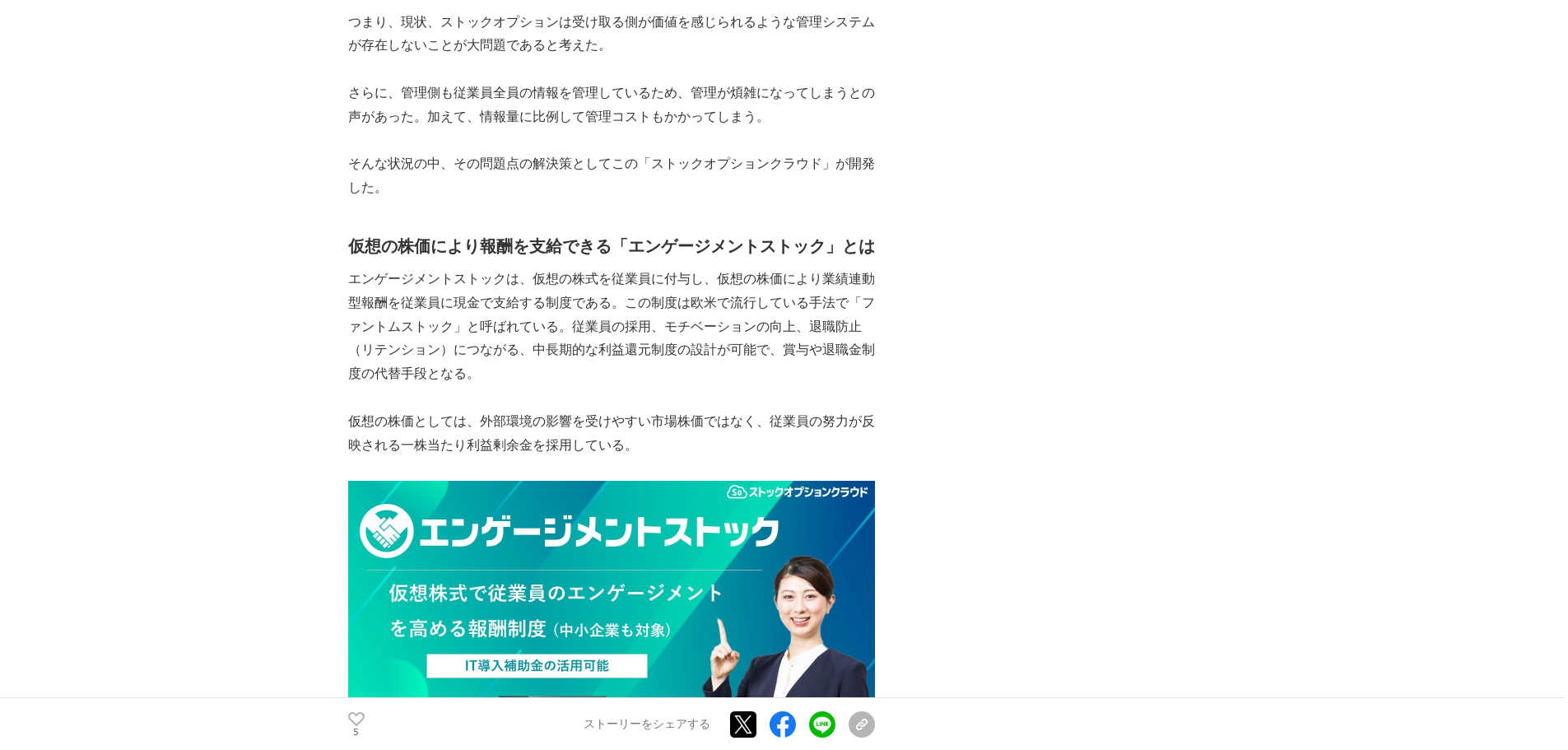
click at [498, 450] on p "仮想の株価としては、外部環境の影響を受けやすい市場株価ではなく、従業員の努力が反映される一株当たり利益剰余金を採用している。" at bounding box center [611, 433] width 527 height 48
drag, startPoint x: 498, startPoint y: 450, endPoint x: 518, endPoint y: 444, distance: 20.9
click at [518, 444] on p "仮想の株価としては、外部環境の影響を受けやすい市場株価ではなく、従業員の努力が反映される一株当たり利益剰余金を採用している。" at bounding box center [611, 433] width 527 height 48
drag, startPoint x: 518, startPoint y: 444, endPoint x: 465, endPoint y: 446, distance: 53.0
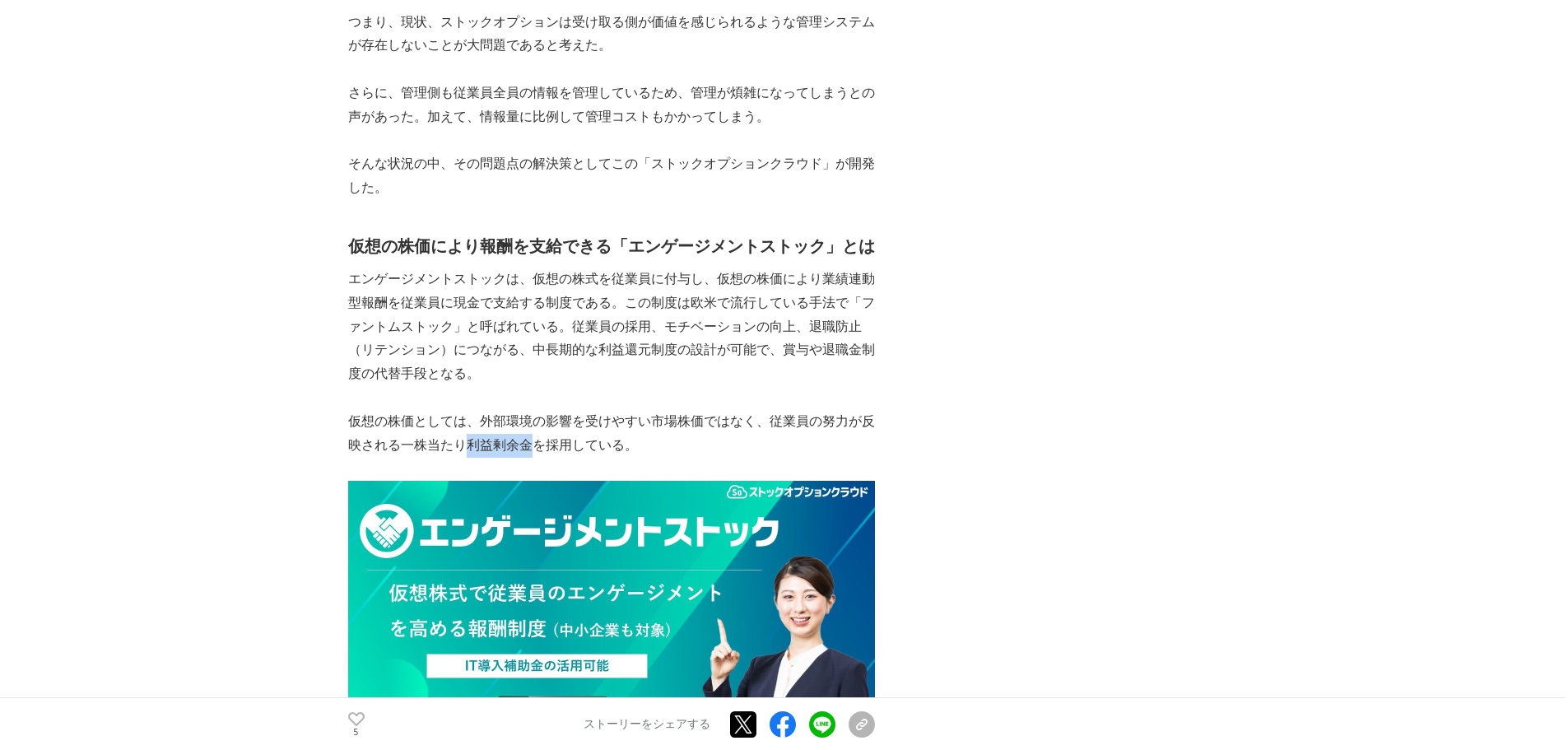
click at [465, 446] on p "仮想の株価としては、外部環境の影響を受けやすい市場株価ではなく、従業員の努力が反映される一株当たり利益剰余金を採用している。" at bounding box center [611, 433] width 527 height 48
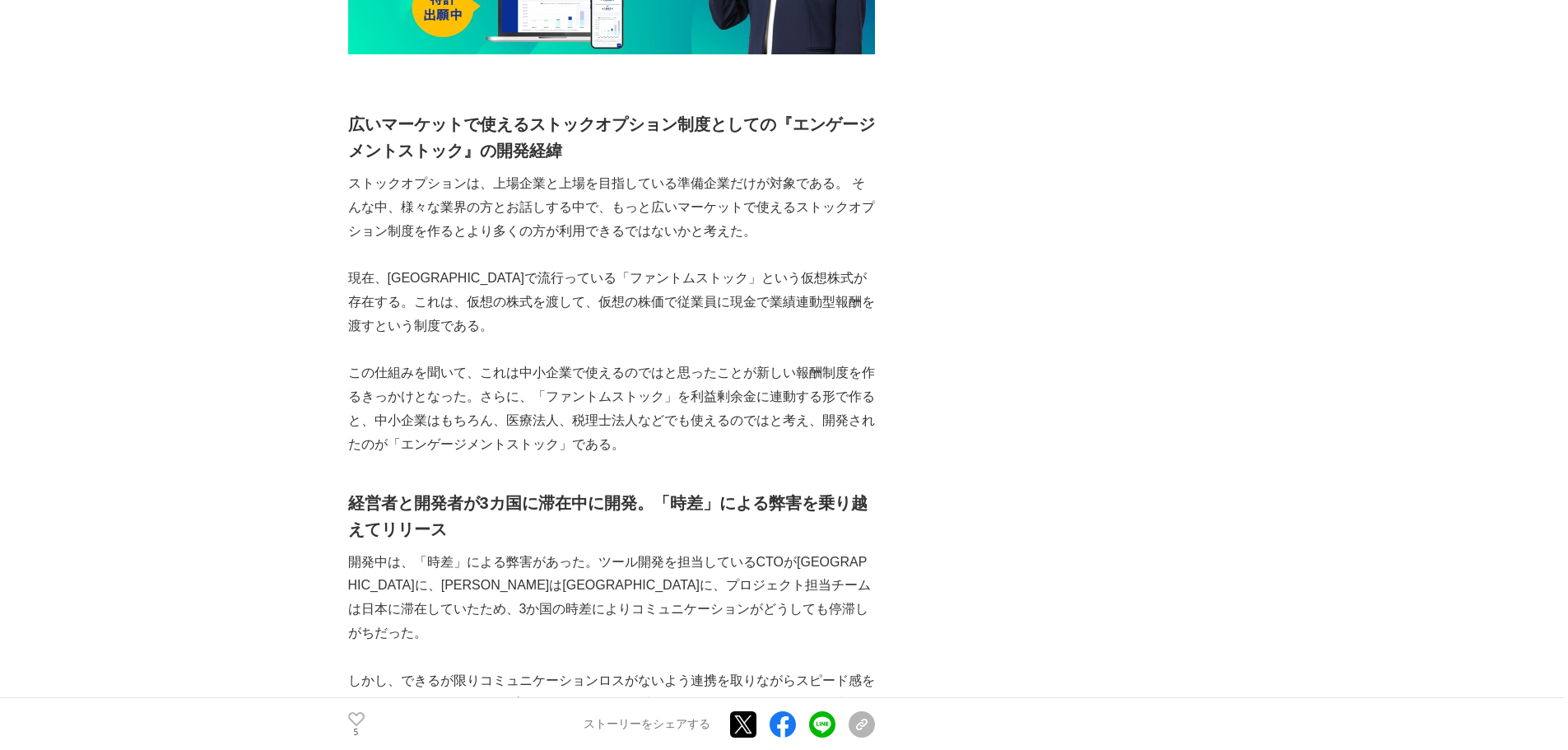
scroll to position [2600, 0]
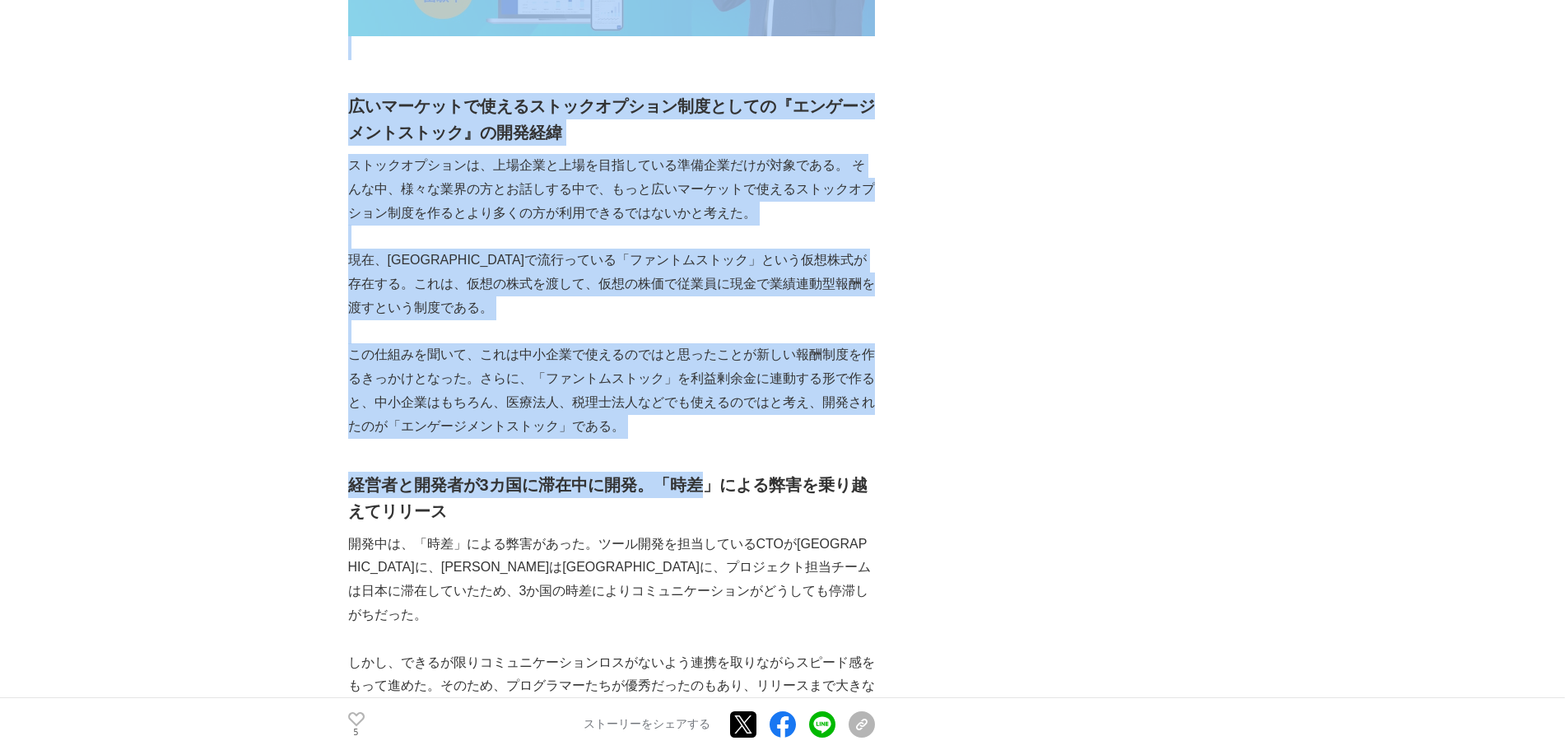
drag, startPoint x: 341, startPoint y: 132, endPoint x: 698, endPoint y: 493, distance: 507.7
click at [698, 493] on h2 "経営者と開発者が3カ国に滞在中に開発。「時差」による弊害を乗り越えてリリース" at bounding box center [611, 498] width 527 height 53
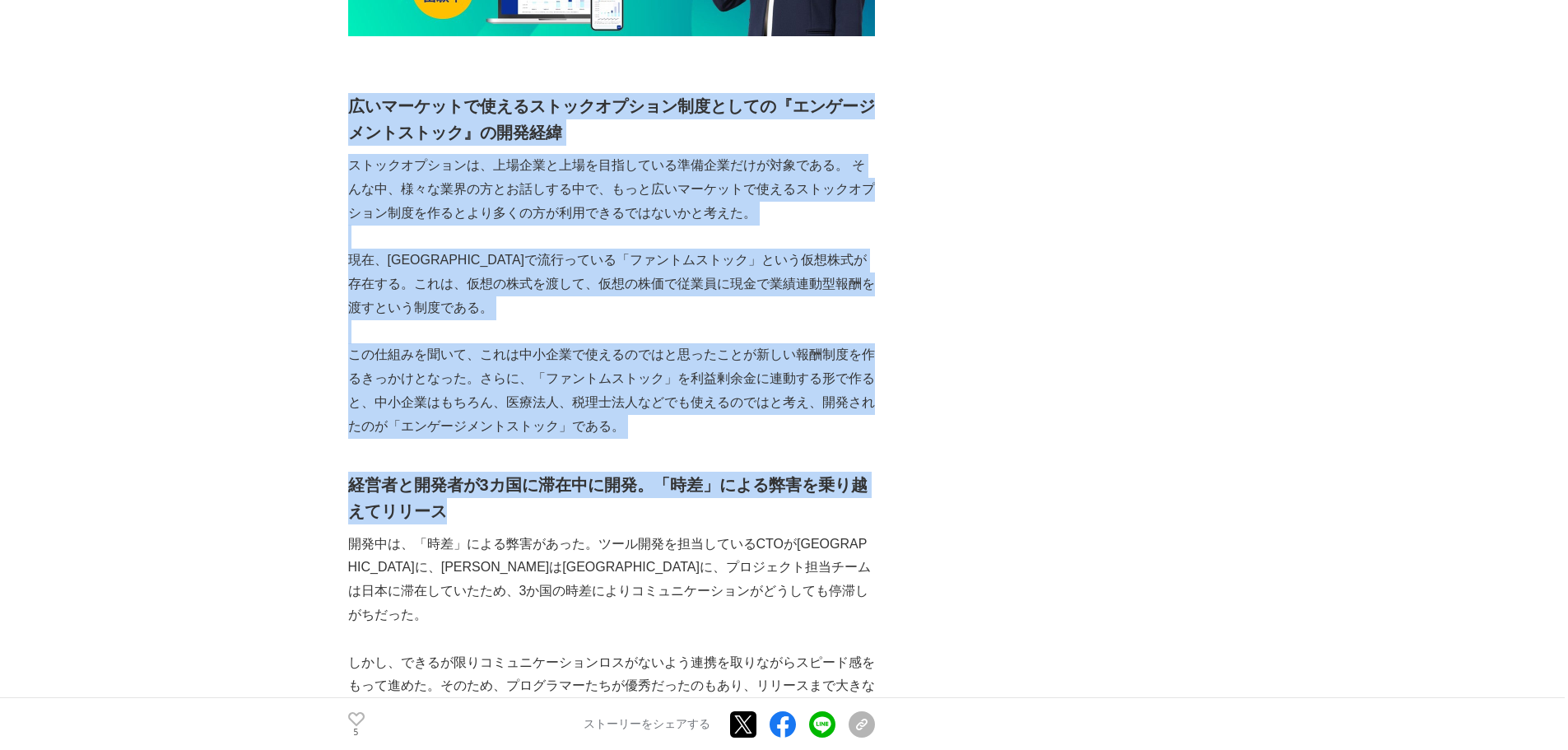
drag, startPoint x: 706, startPoint y: 518, endPoint x: 355, endPoint y: 106, distance: 541.2
click at [355, 106] on h2 "広いマーケットで使えるストックオプション制度としての『エンゲージメントストック』の開発経緯" at bounding box center [611, 119] width 527 height 53
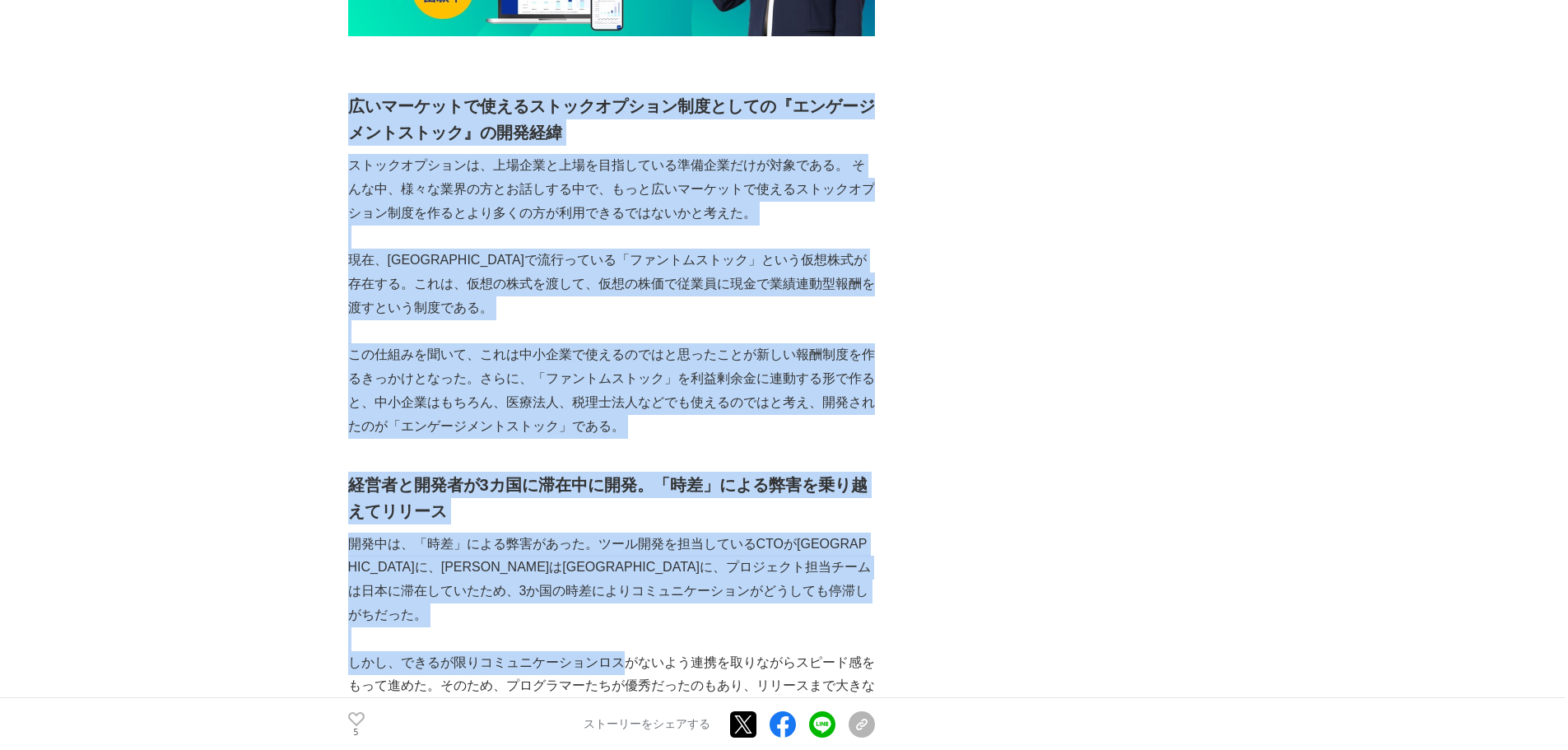
drag, startPoint x: 355, startPoint y: 106, endPoint x: 600, endPoint y: 627, distance: 575.7
click at [600, 651] on p "しかし、できるが限りコミュニケーションロスがないよう連携を取りながらスピード感をもって進めた。そのため、プログラマーたちが優秀だったのもあり、リリースまで大き…" at bounding box center [611, 686] width 527 height 71
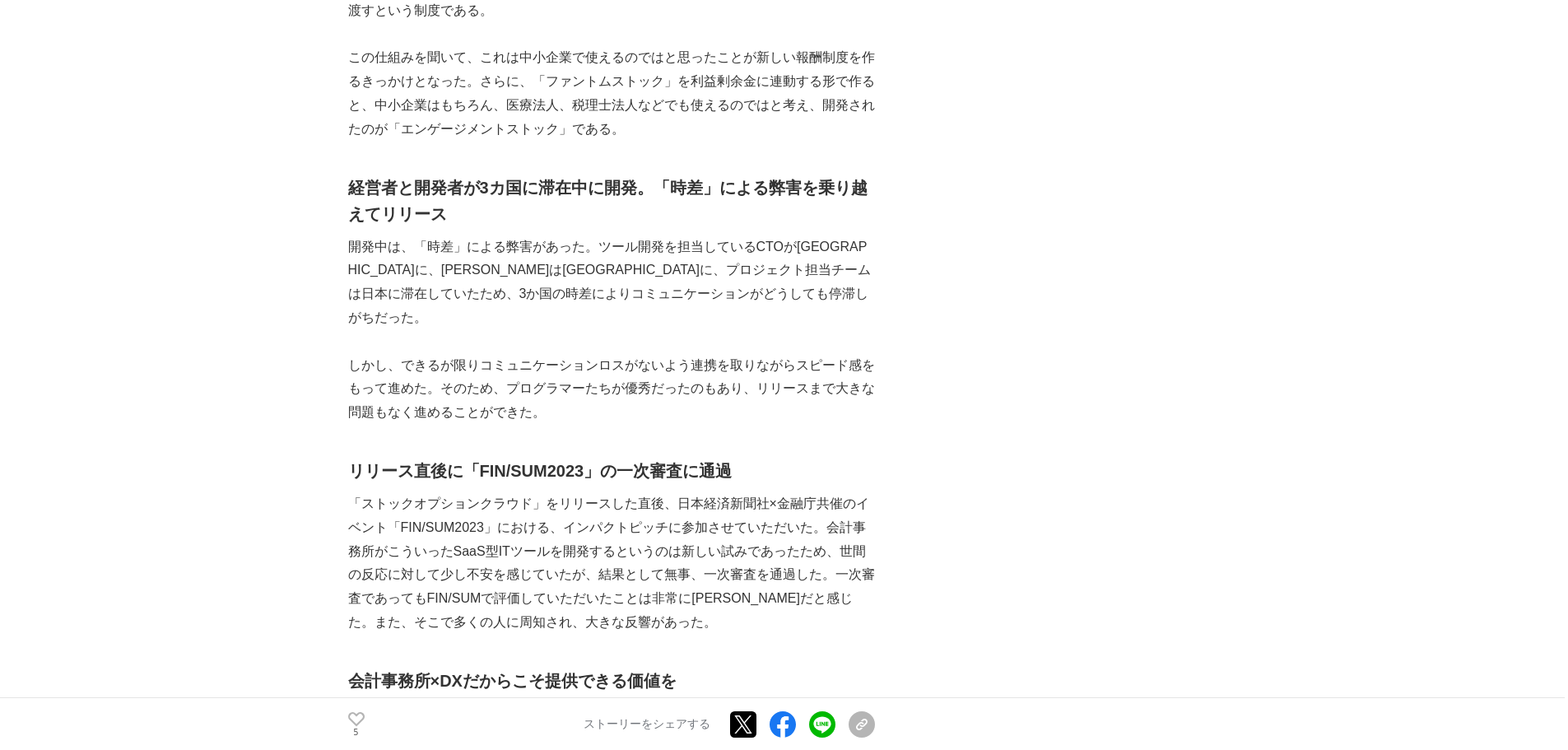
scroll to position [2930, 0]
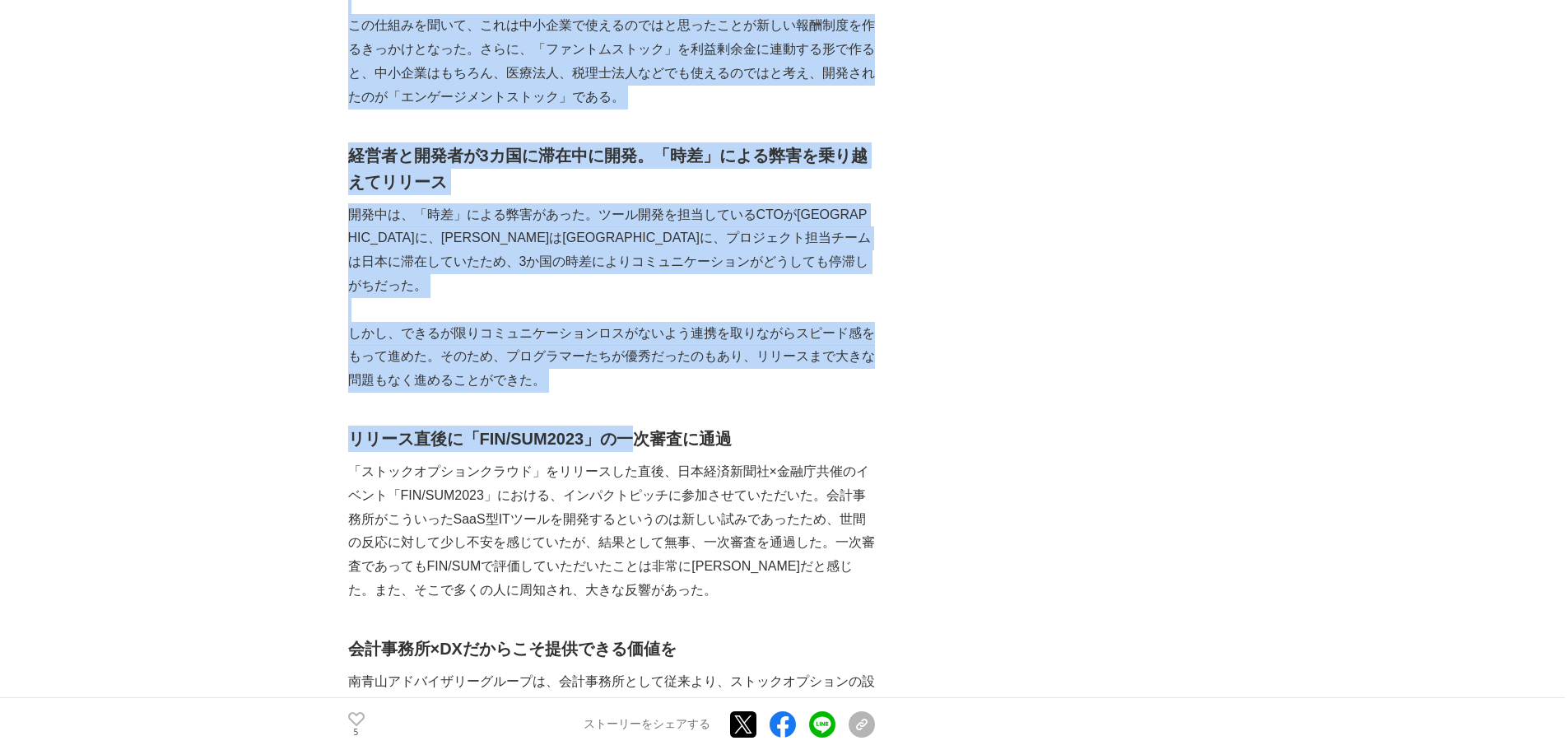
drag, startPoint x: 312, startPoint y: 121, endPoint x: 635, endPoint y: 383, distance: 415.9
click at [635, 383] on main "会計事務所である南青山アドバイザリーグループが『SaaS型ITツール』を開発した理由 開発ストーリー #開発ストーリー #SaaS型ツール" at bounding box center [784, 501] width 1568 height 6660
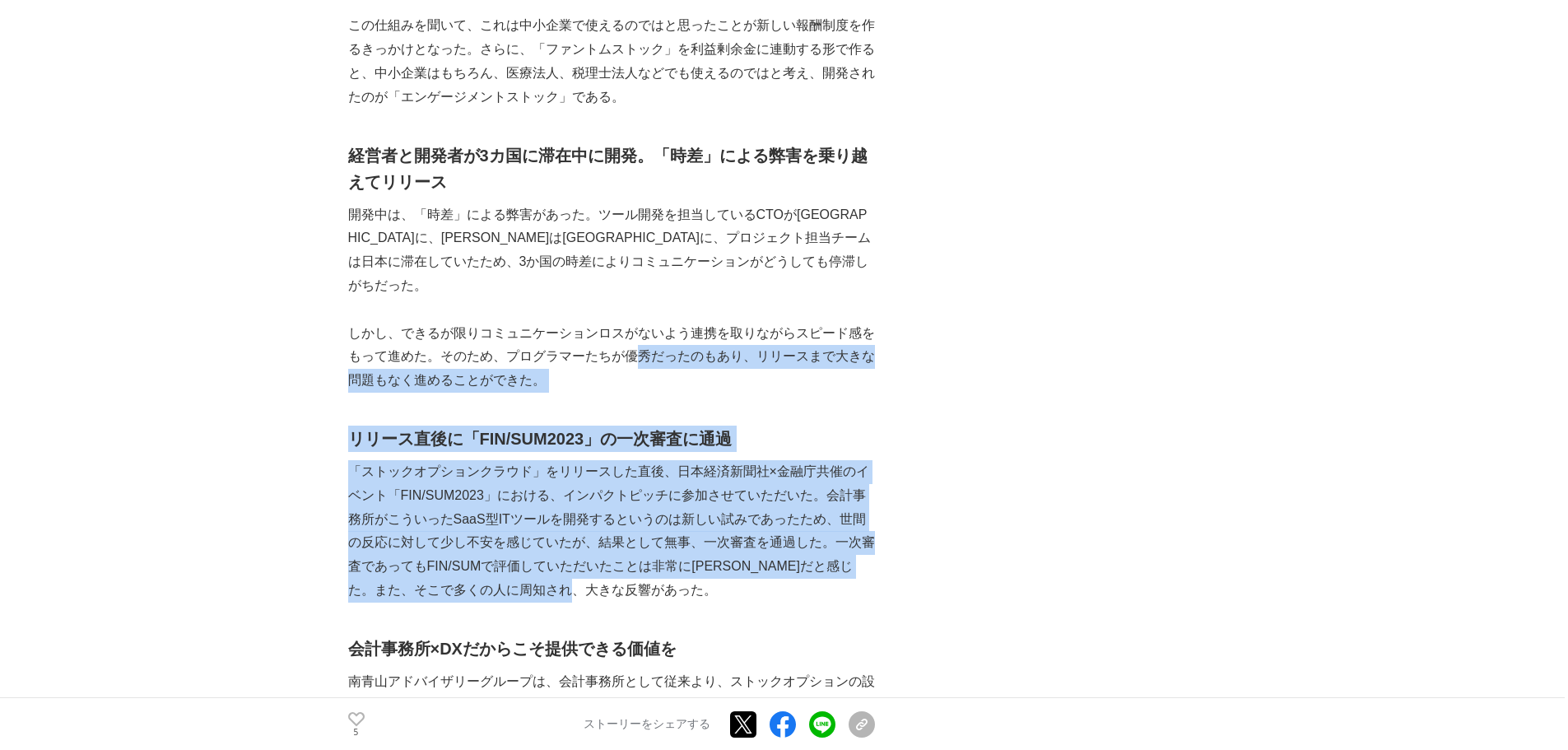
drag, startPoint x: 639, startPoint y: 333, endPoint x: 712, endPoint y: 565, distance: 243.2
click at [712, 565] on p "「ストックオプションクラウド」をリリースした直後、日本経済新聞社×金融庁共催のイベント「FIN/SUM2023」における、インパクトピッチに参加させていただい…" at bounding box center [611, 531] width 527 height 142
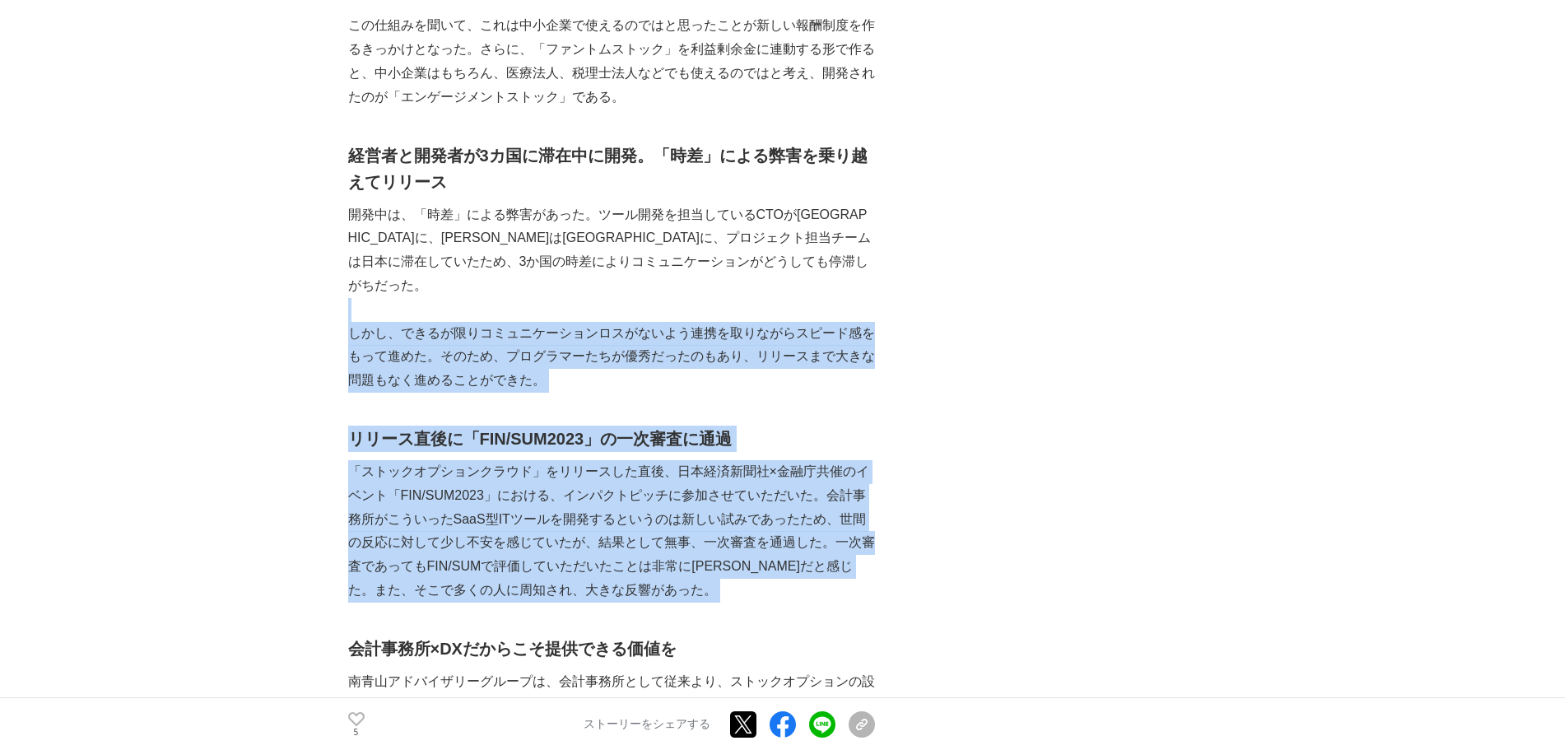
drag, startPoint x: 712, startPoint y: 565, endPoint x: 358, endPoint y: 293, distance: 446.4
click at [358, 298] on p at bounding box center [611, 310] width 527 height 24
drag, startPoint x: 358, startPoint y: 293, endPoint x: 754, endPoint y: 609, distance: 506.6
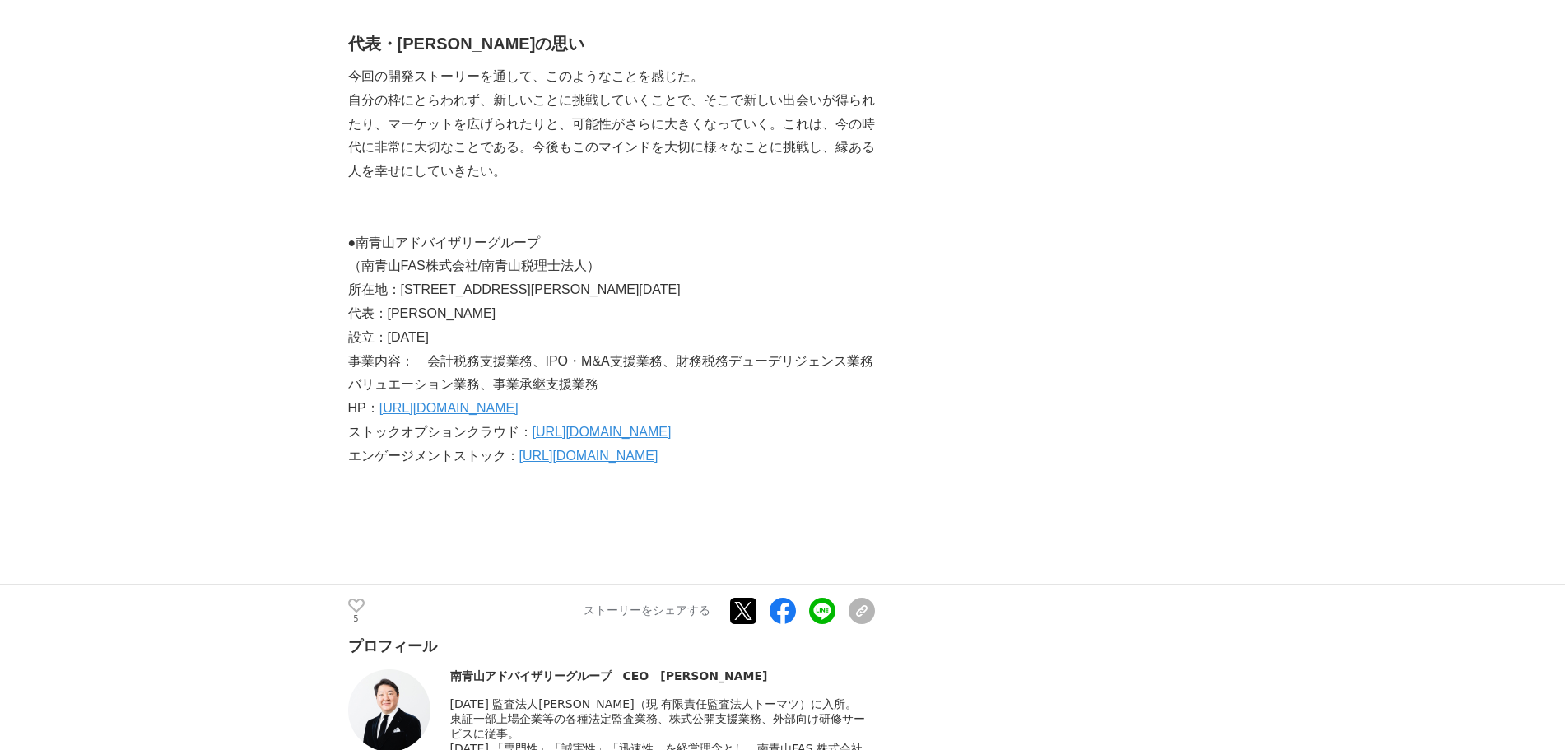
scroll to position [4164, 0]
